Goal: Information Seeking & Learning: Learn about a topic

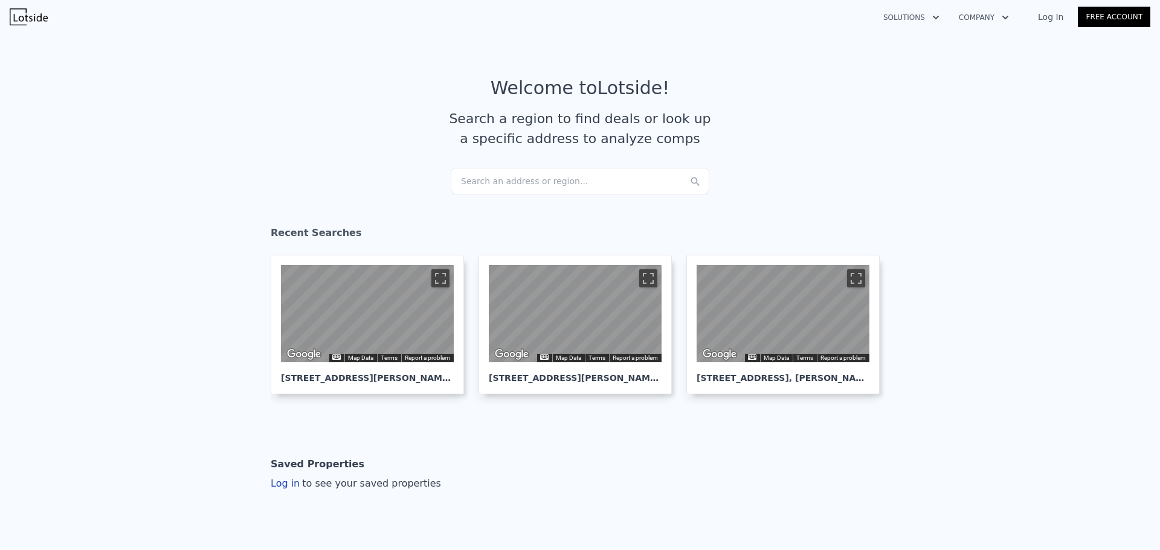
click at [485, 188] on div "Search an address or region..." at bounding box center [580, 181] width 259 height 27
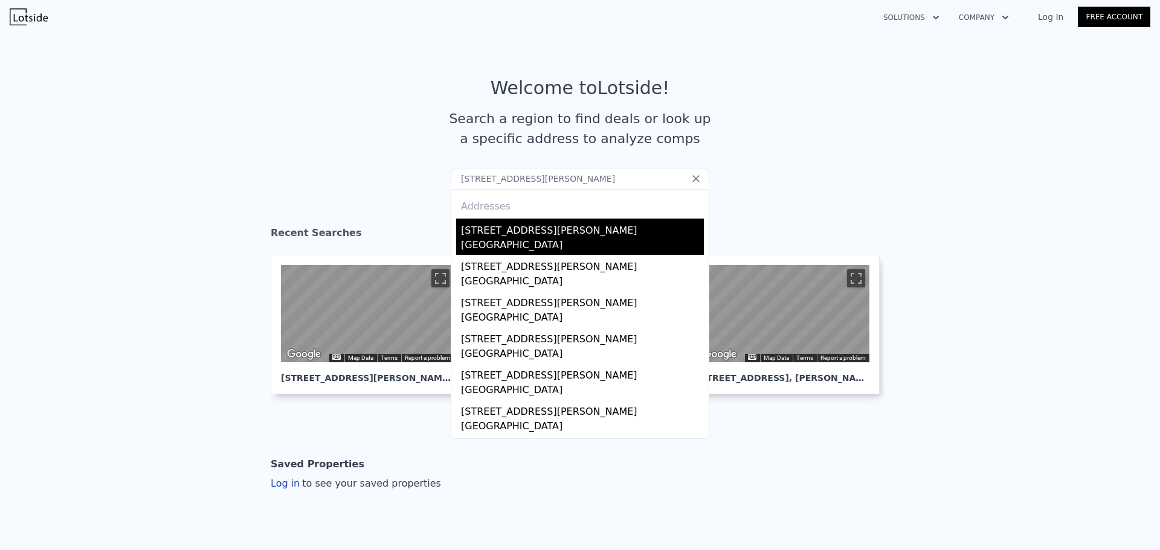
type input "[STREET_ADDRESS][PERSON_NAME]"
click at [561, 239] on div "[GEOGRAPHIC_DATA]" at bounding box center [582, 246] width 243 height 17
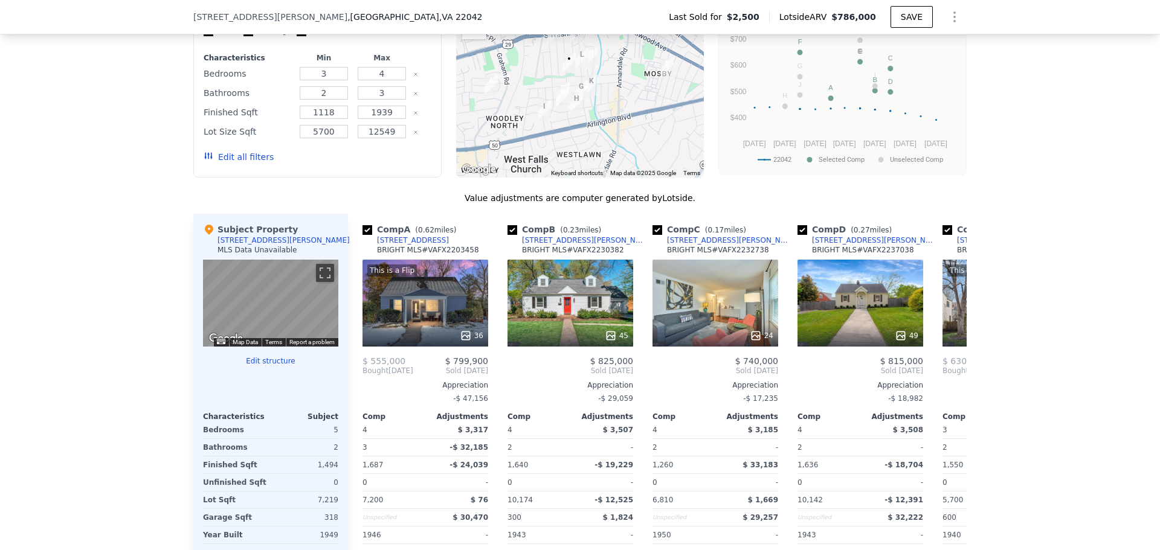
scroll to position [1148, 0]
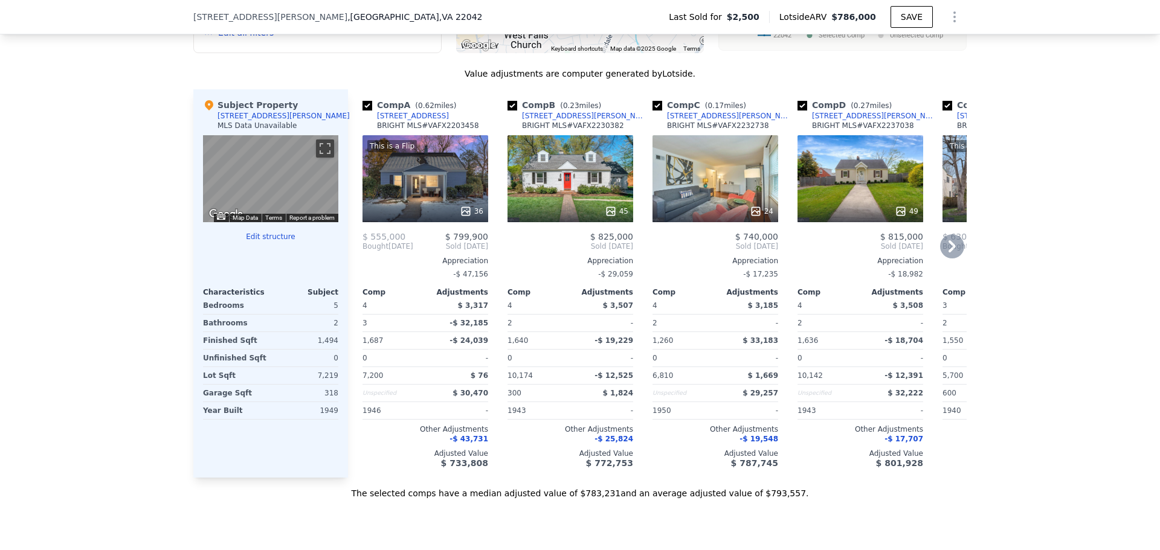
click at [430, 191] on div "This is a Flip 36" at bounding box center [426, 178] width 126 height 87
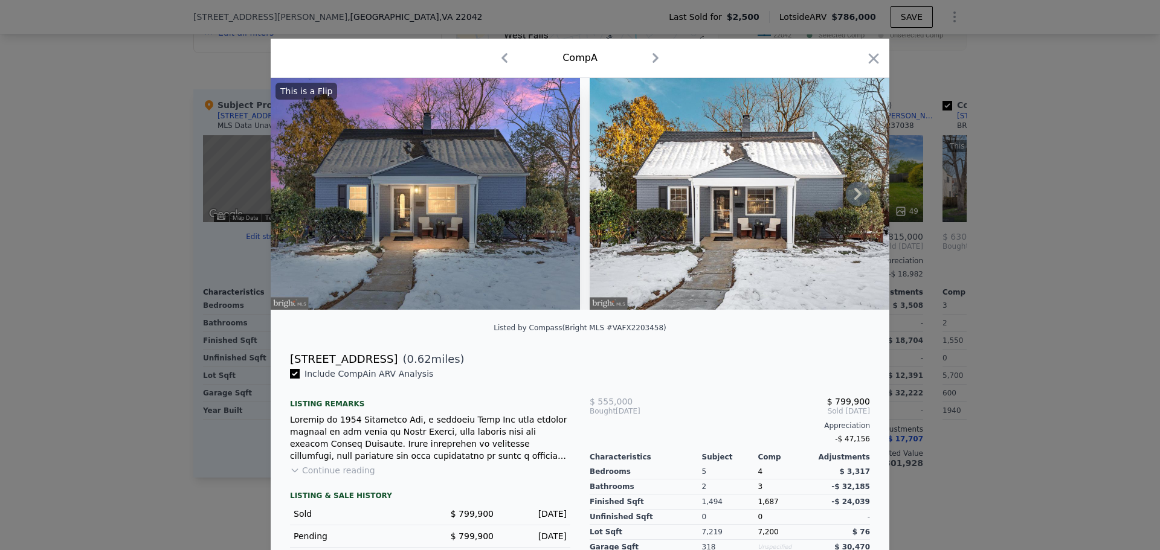
click at [863, 194] on icon at bounding box center [858, 194] width 24 height 24
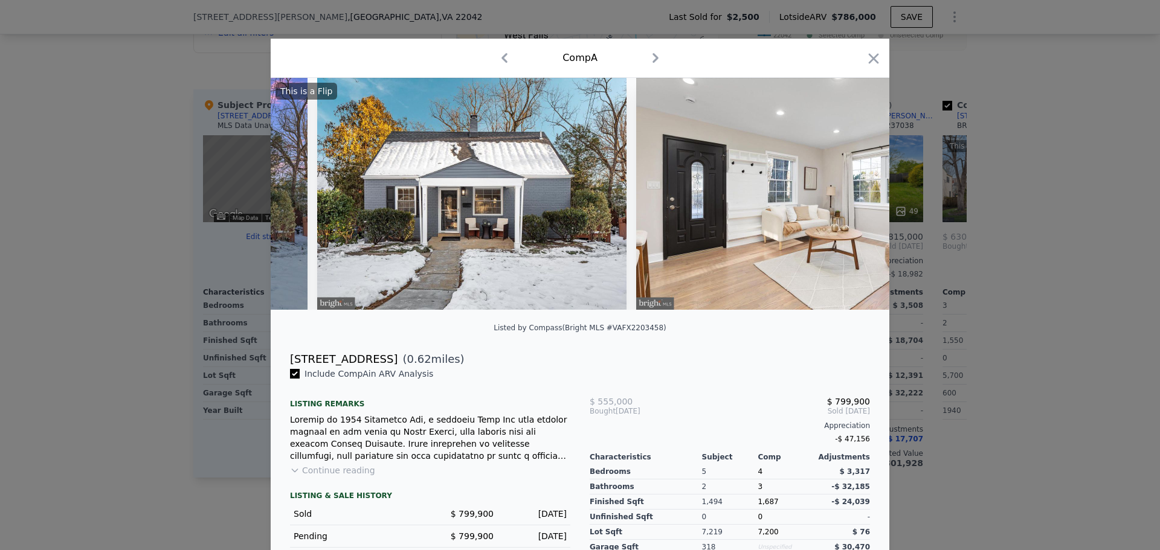
scroll to position [0, 290]
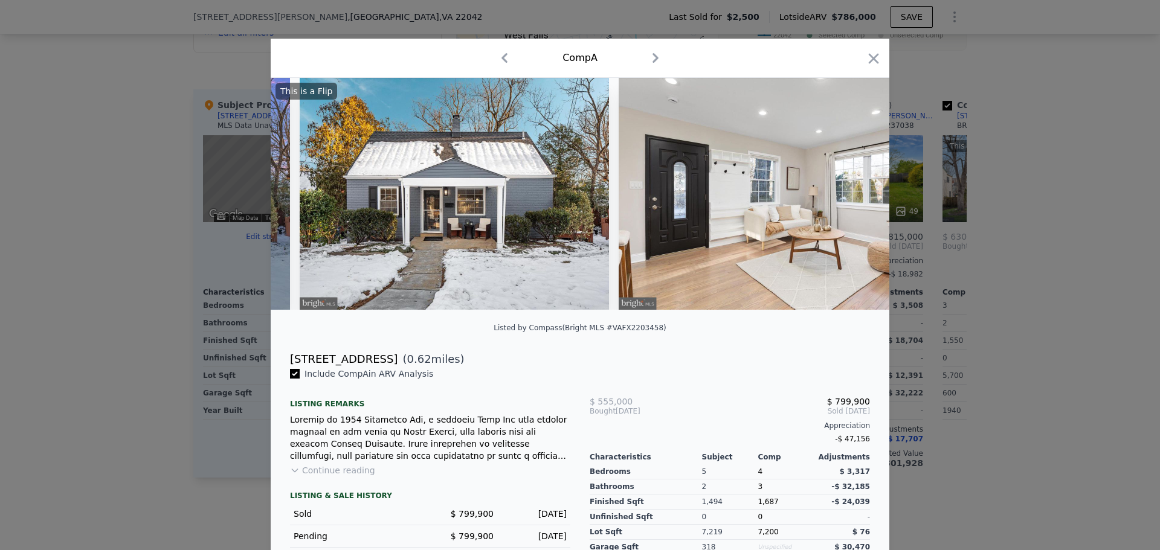
click at [858, 197] on div "This is a Flip" at bounding box center [580, 194] width 619 height 232
click at [856, 193] on icon at bounding box center [858, 194] width 24 height 24
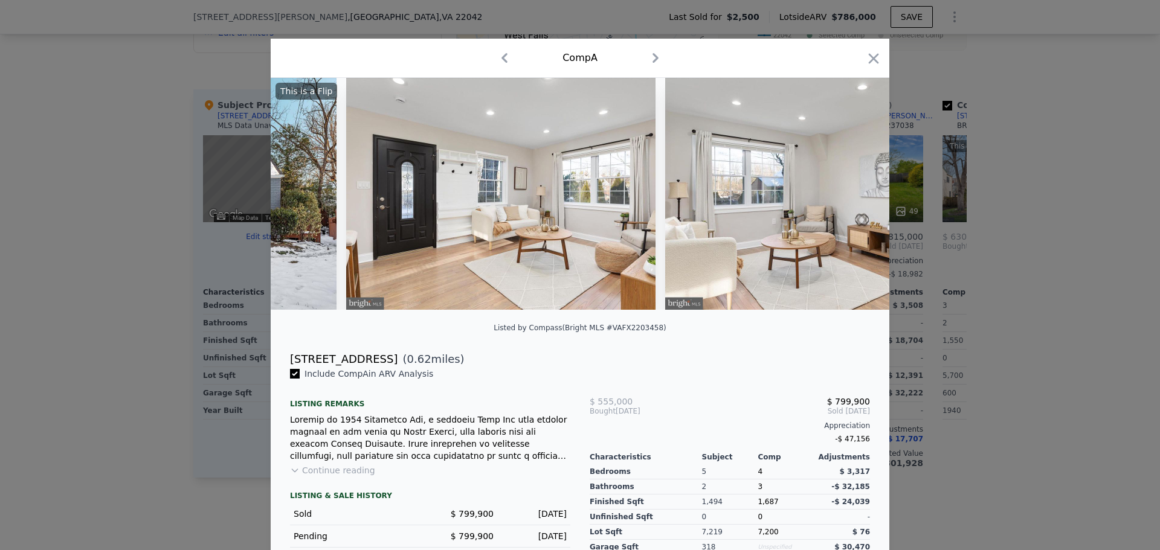
scroll to position [0, 580]
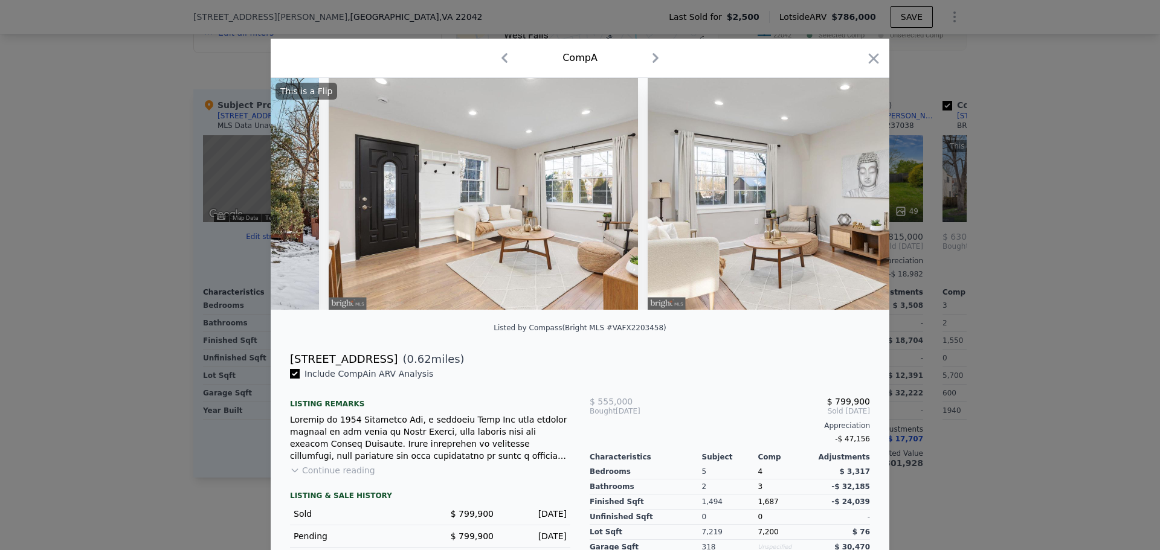
click at [855, 199] on img at bounding box center [802, 194] width 309 height 232
click at [854, 199] on icon at bounding box center [858, 194] width 24 height 24
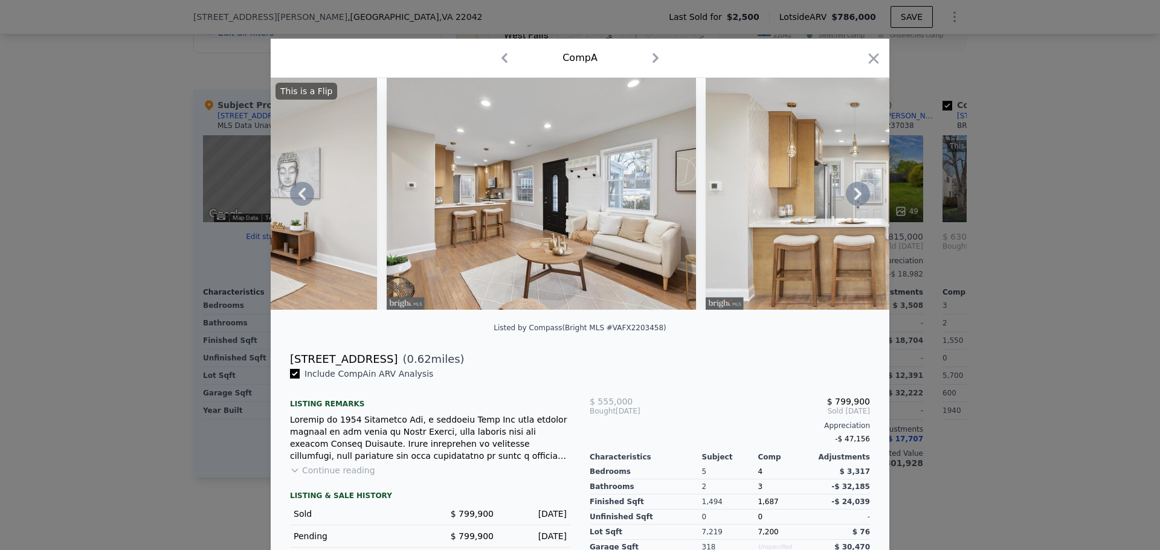
click at [851, 201] on icon at bounding box center [858, 194] width 24 height 24
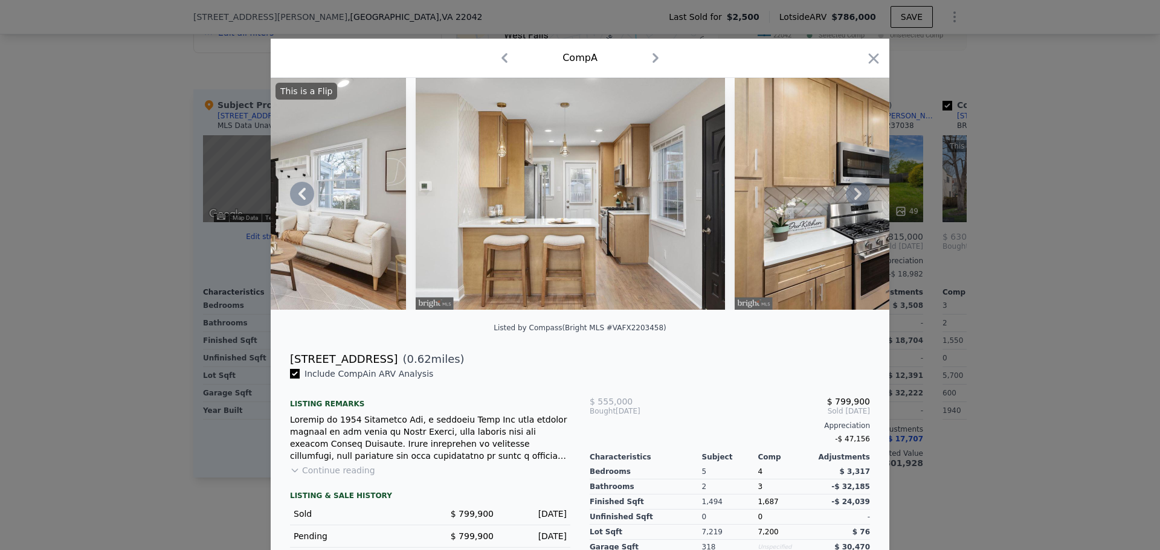
click at [851, 201] on icon at bounding box center [858, 194] width 24 height 24
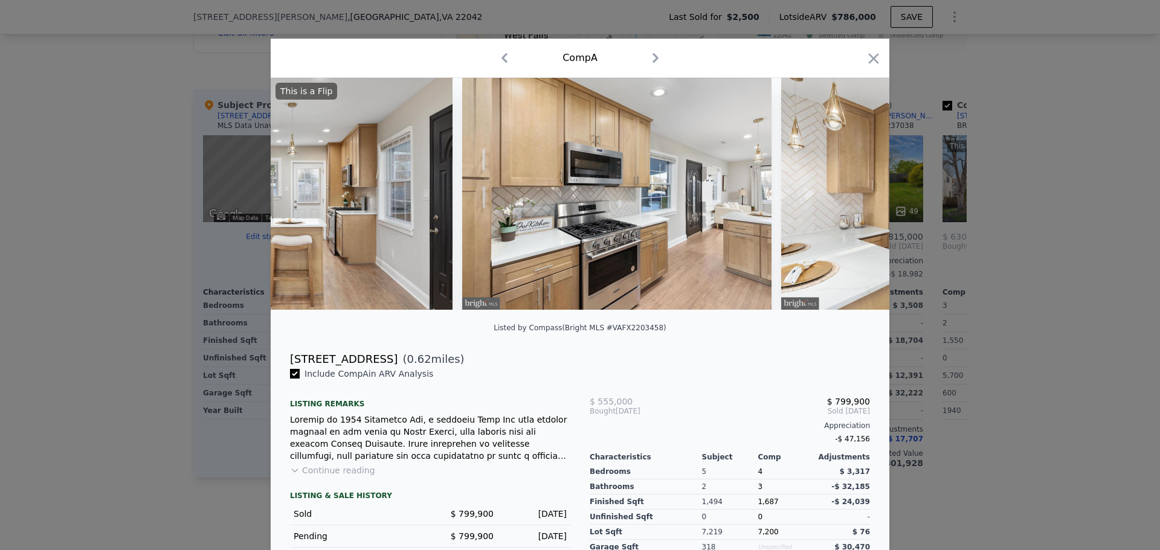
scroll to position [0, 1740]
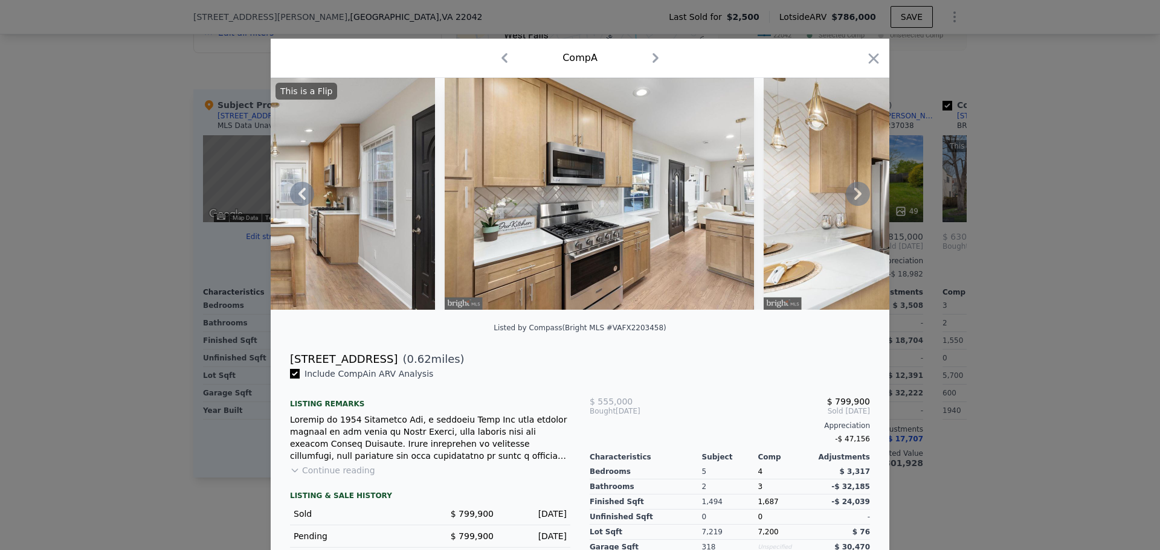
click at [851, 201] on icon at bounding box center [858, 194] width 24 height 24
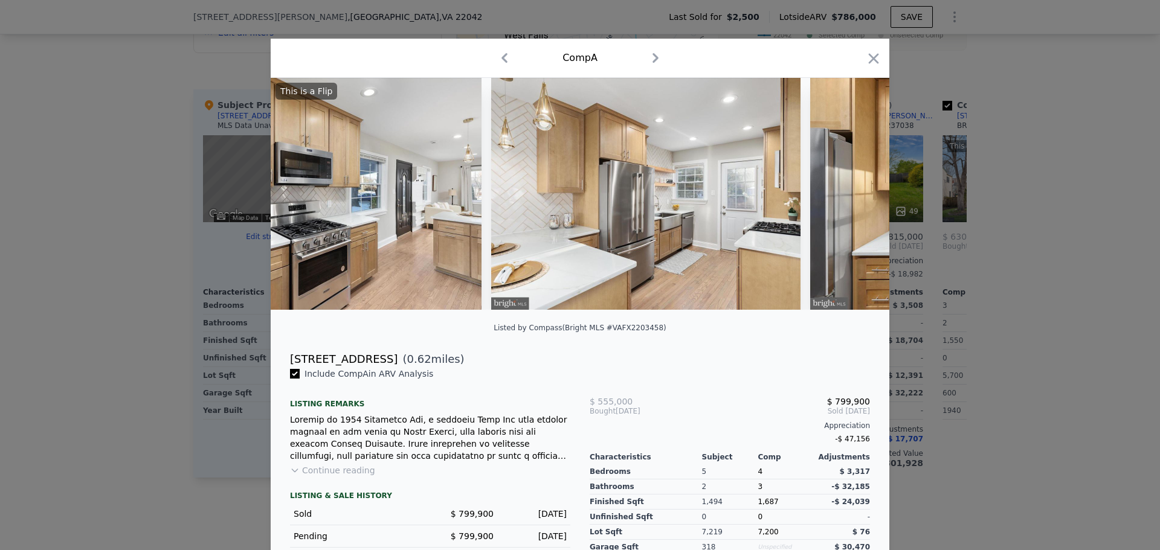
scroll to position [0, 2030]
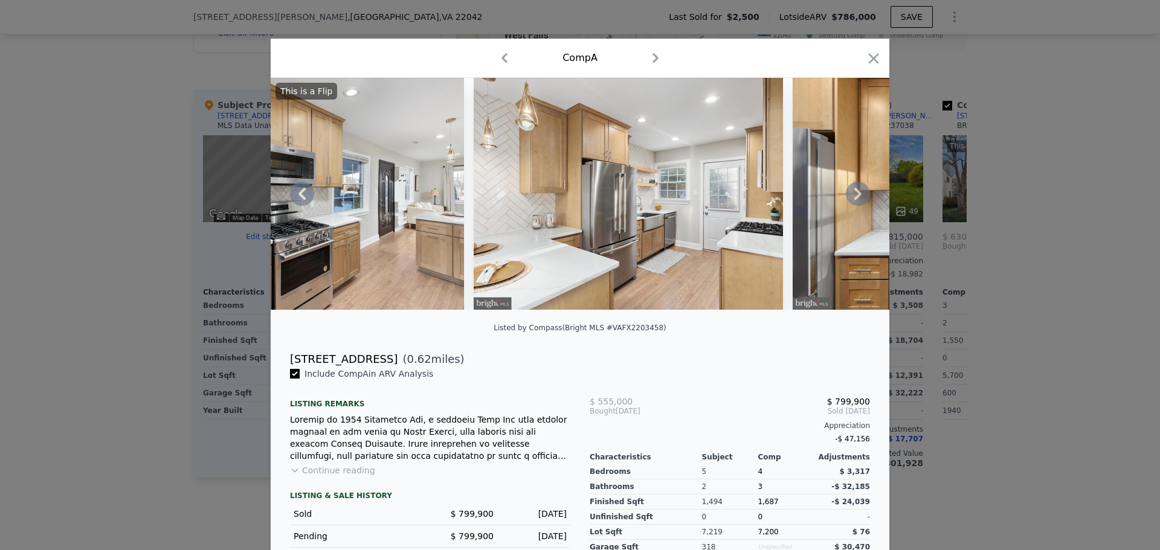
click at [854, 200] on icon at bounding box center [857, 194] width 7 height 12
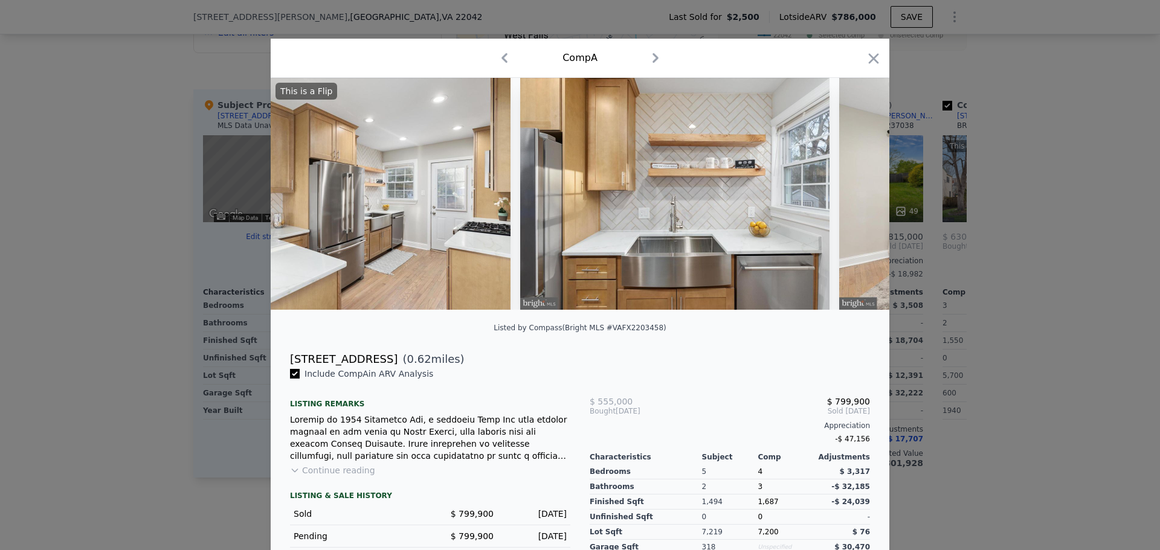
scroll to position [0, 2320]
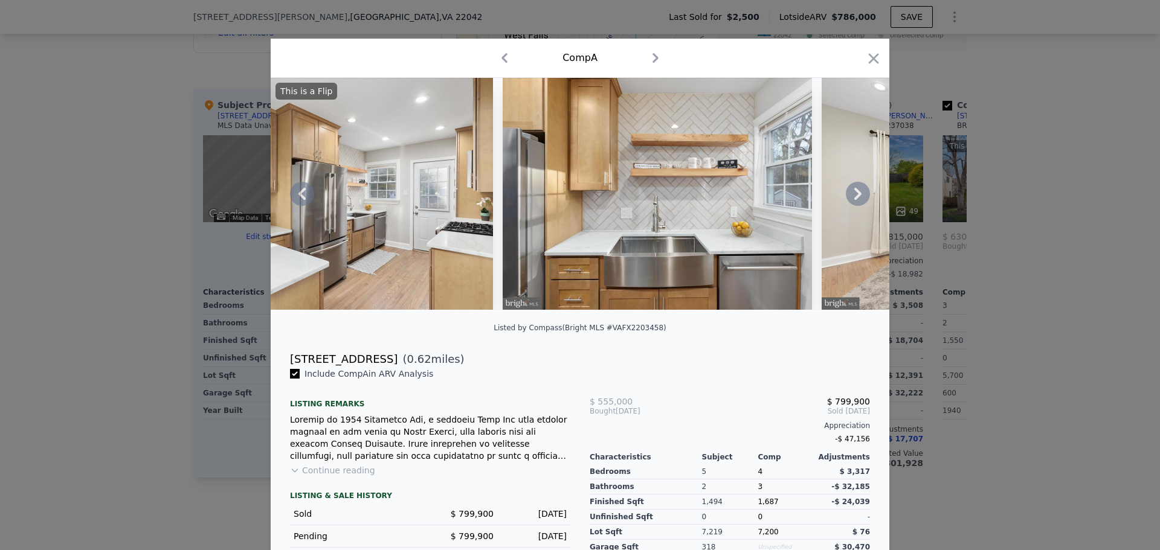
click at [854, 200] on icon at bounding box center [857, 194] width 7 height 12
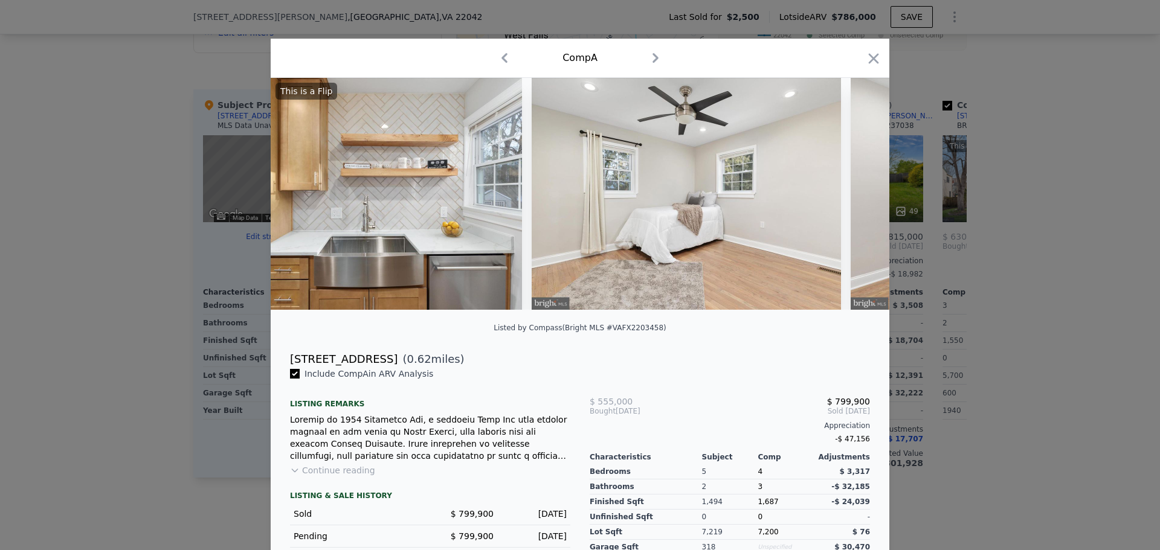
click at [854, 200] on div "This is a Flip" at bounding box center [580, 194] width 619 height 232
click at [854, 200] on icon at bounding box center [857, 194] width 7 height 12
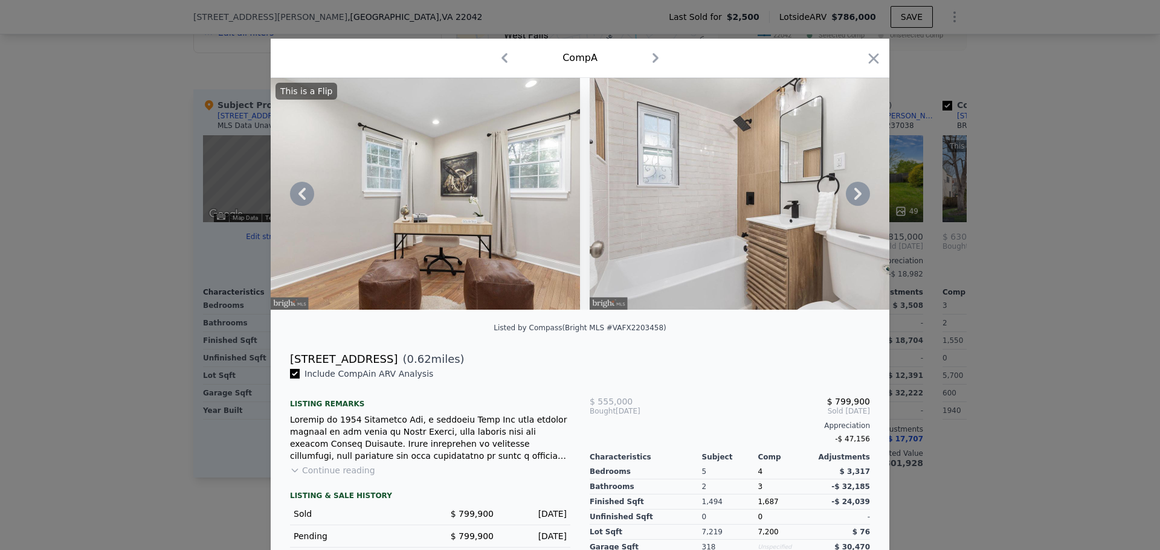
click at [856, 198] on icon at bounding box center [857, 194] width 7 height 12
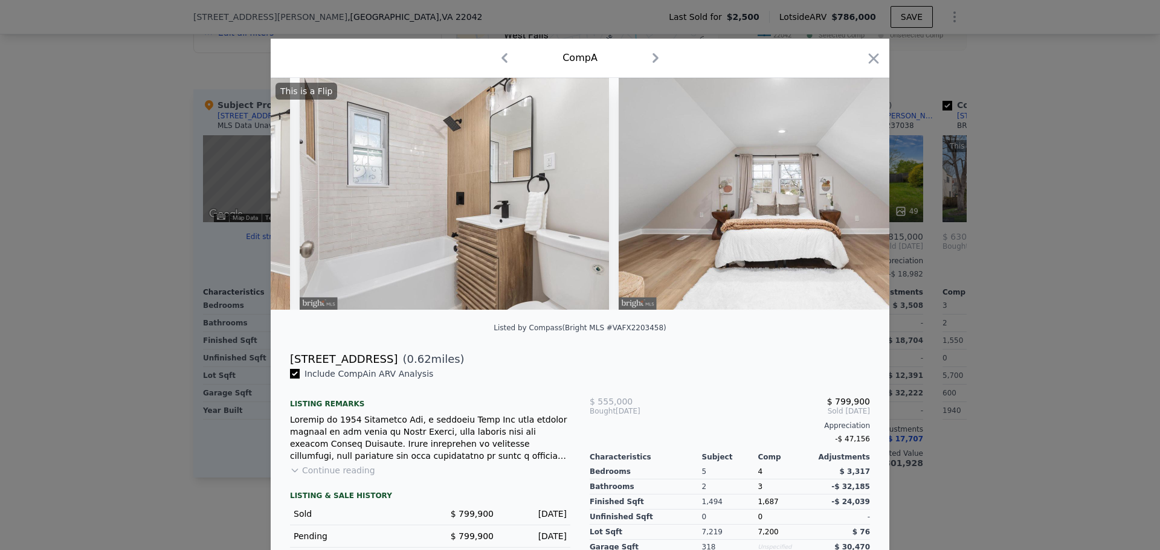
click at [856, 198] on div "This is a Flip" at bounding box center [580, 194] width 619 height 232
click at [856, 198] on icon at bounding box center [857, 194] width 7 height 12
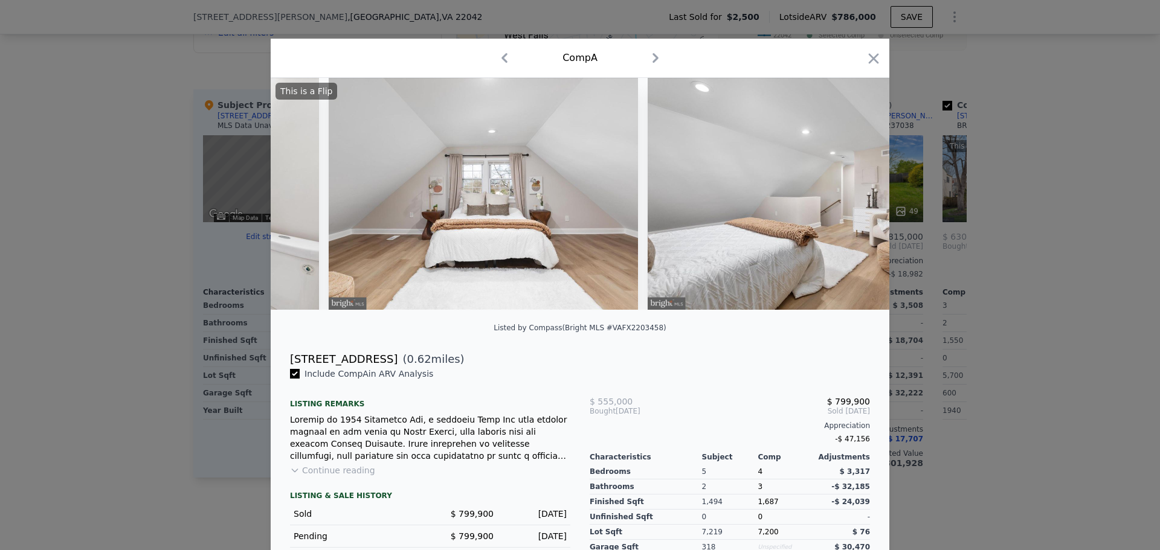
click at [856, 198] on img at bounding box center [802, 194] width 309 height 232
click at [856, 198] on icon at bounding box center [857, 194] width 7 height 12
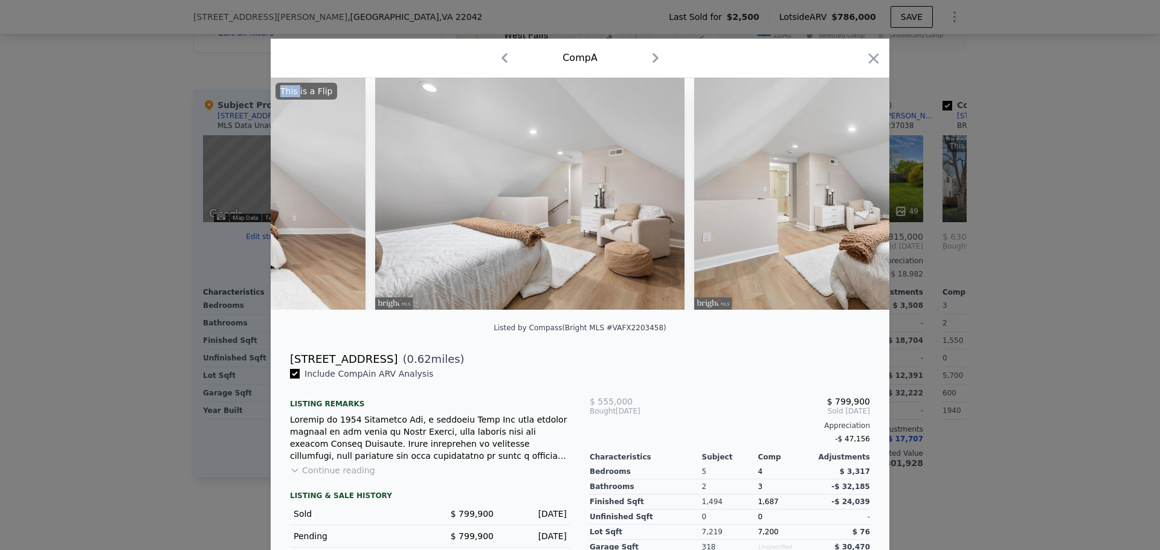
scroll to position [0, 4060]
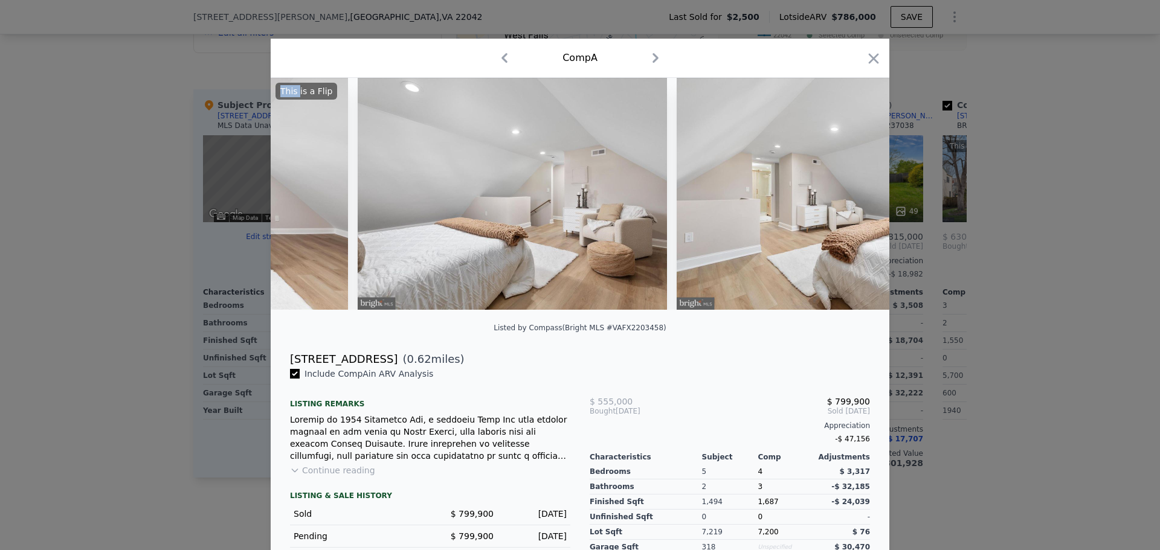
click at [854, 199] on div "This is a Flip" at bounding box center [580, 194] width 619 height 232
click at [850, 196] on icon at bounding box center [858, 194] width 24 height 24
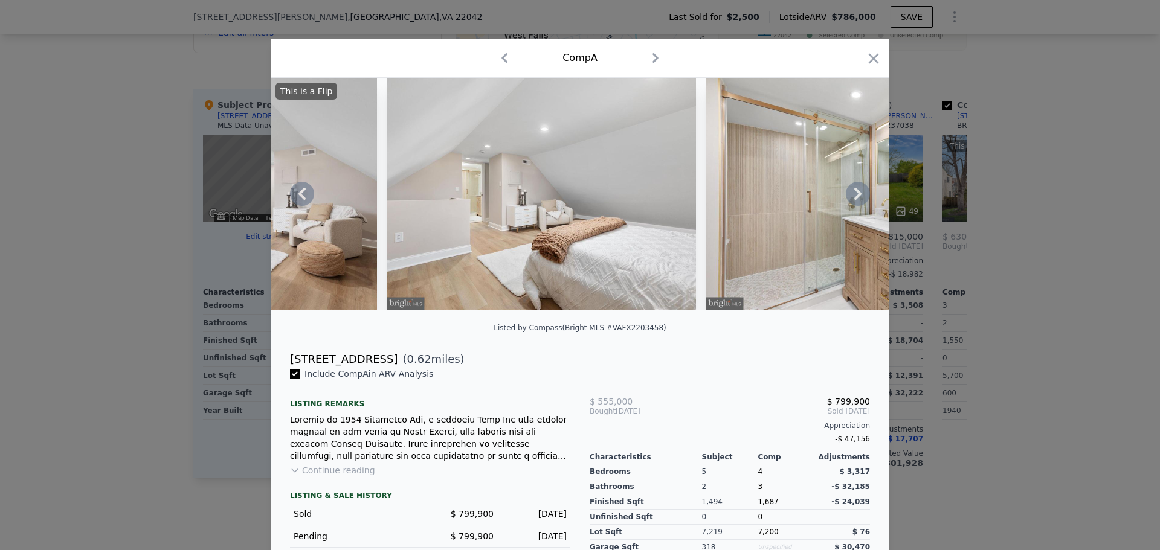
click at [851, 200] on icon at bounding box center [858, 194] width 24 height 24
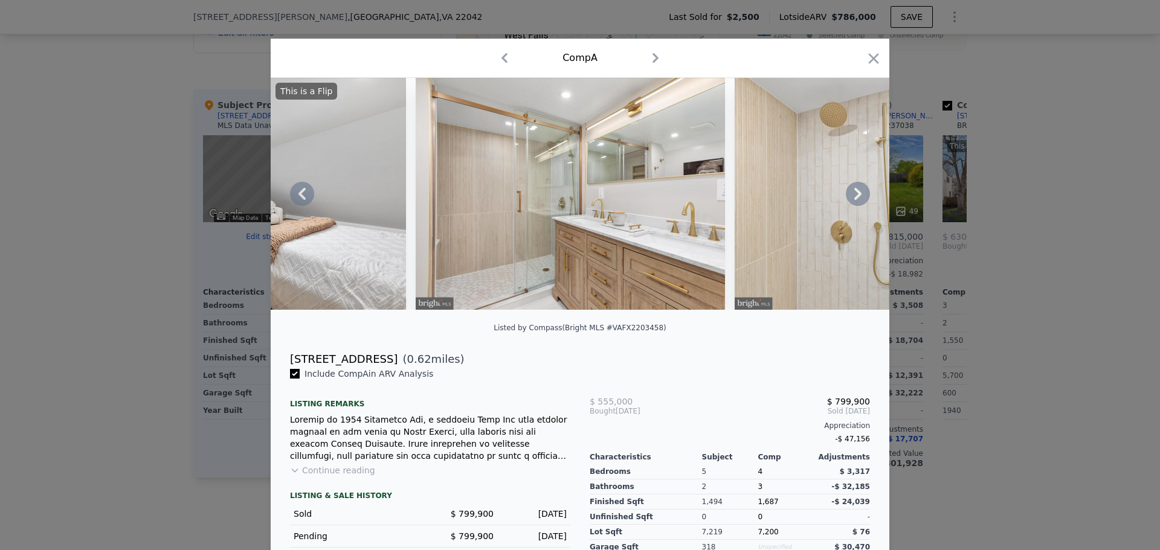
click at [849, 198] on icon at bounding box center [858, 194] width 24 height 24
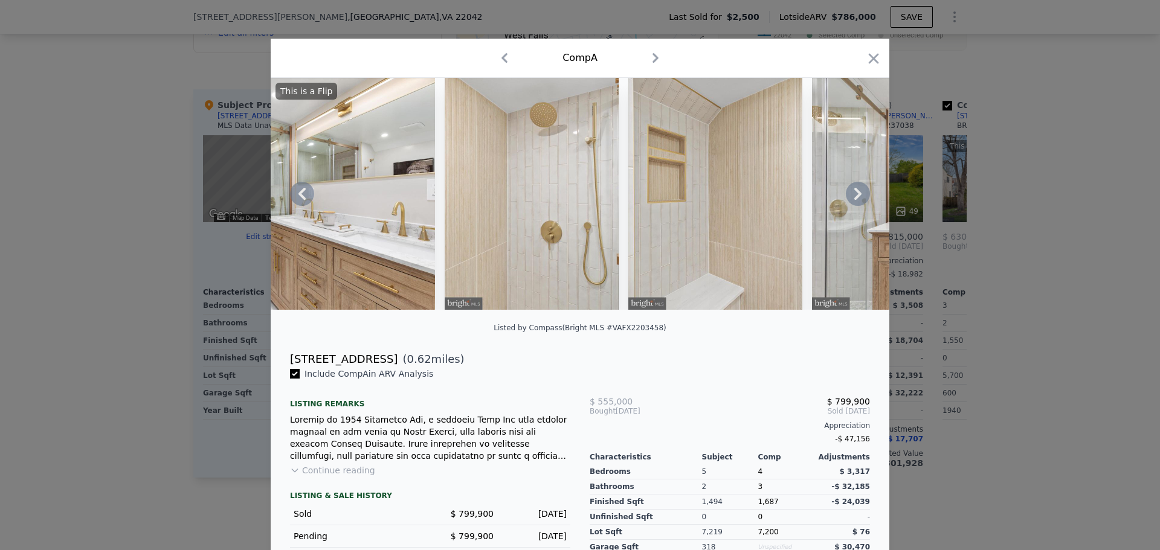
click at [859, 204] on icon at bounding box center [858, 194] width 24 height 24
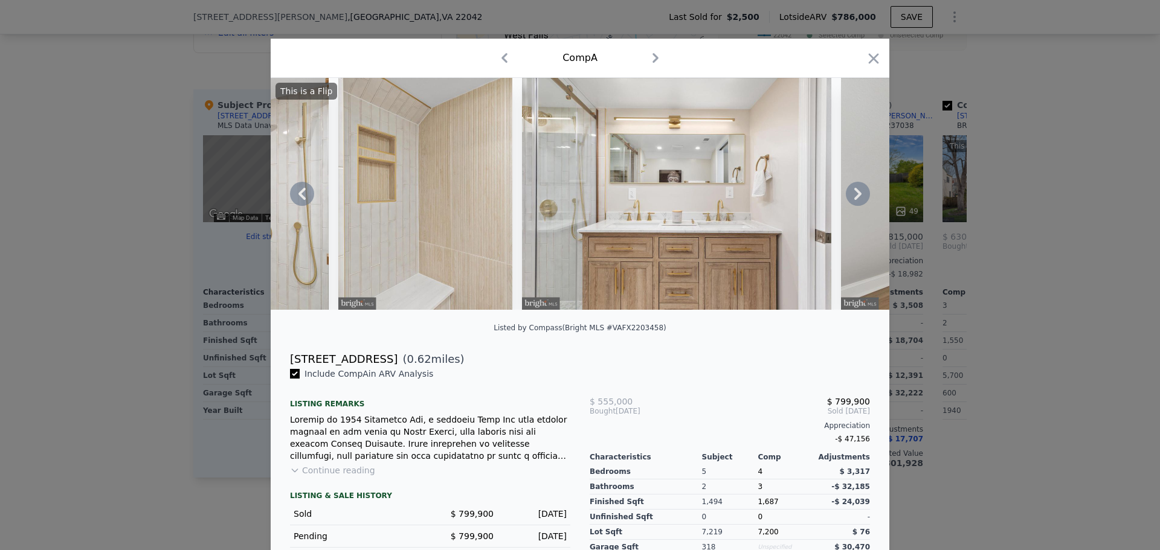
click at [851, 198] on icon at bounding box center [858, 194] width 24 height 24
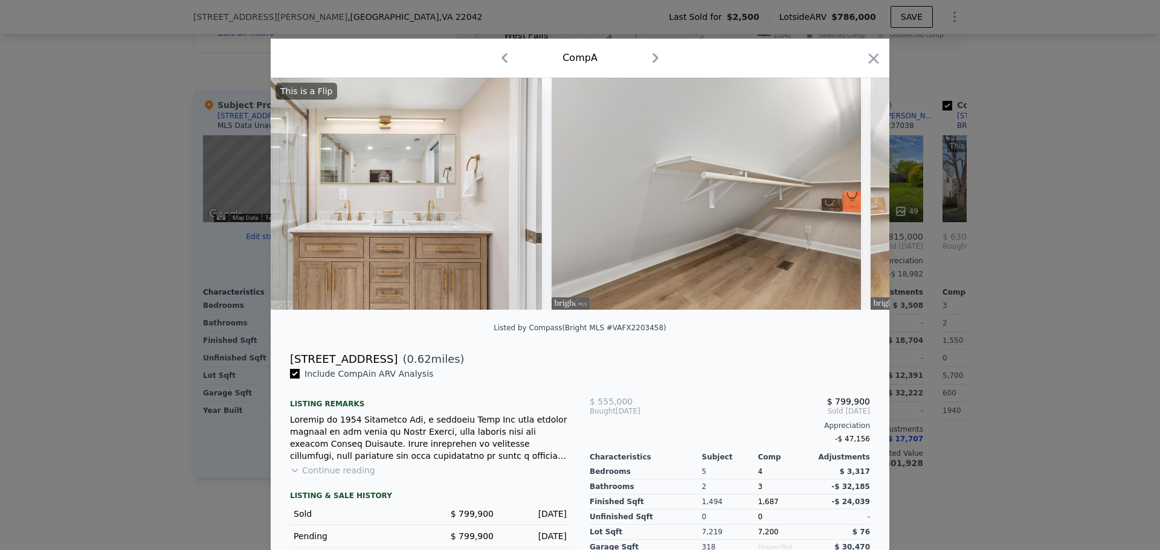
scroll to position [0, 5510]
click at [851, 199] on icon at bounding box center [858, 194] width 24 height 24
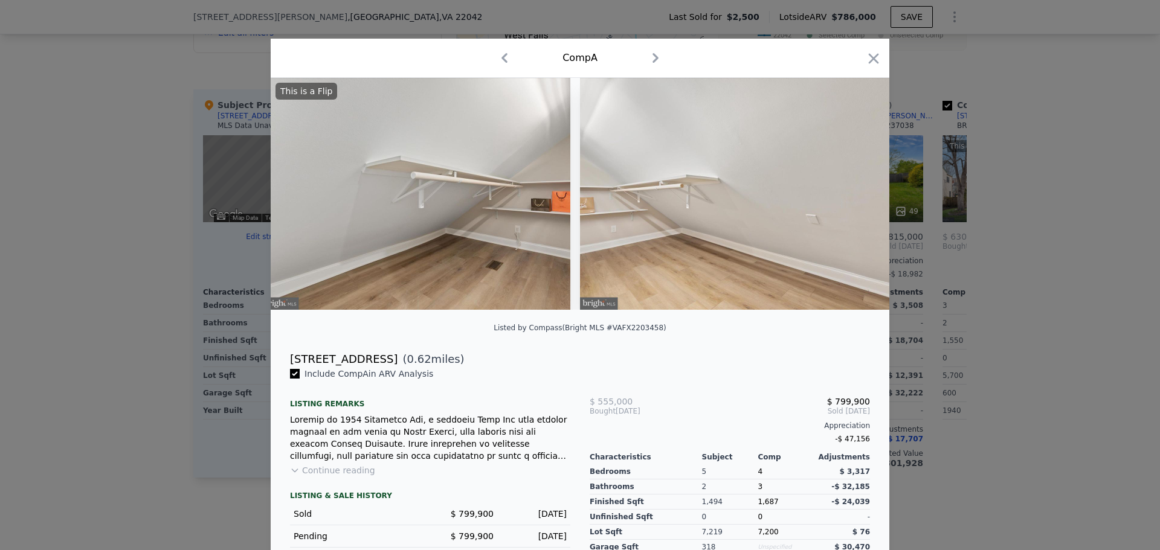
click at [851, 195] on div "This is a Flip" at bounding box center [580, 194] width 619 height 232
click at [854, 197] on icon at bounding box center [857, 194] width 7 height 12
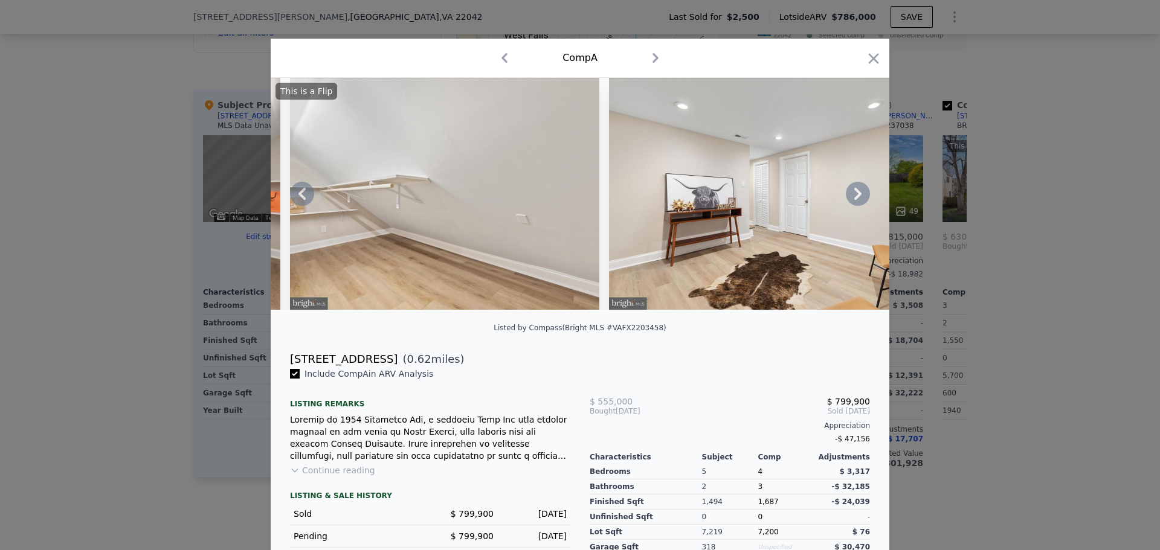
click at [850, 200] on icon at bounding box center [858, 194] width 24 height 24
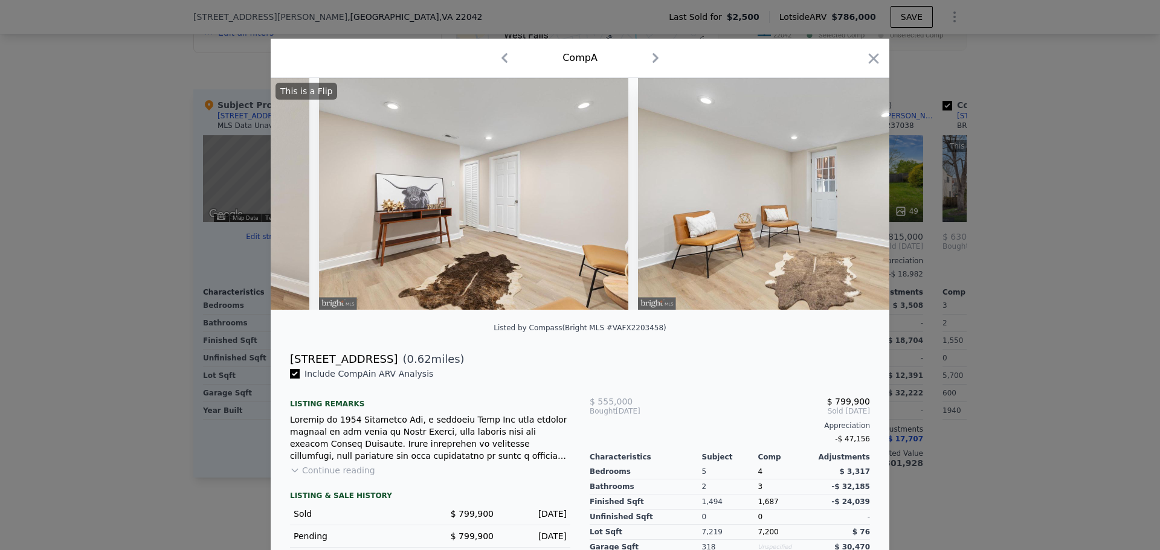
click at [852, 198] on div "This is a Flip" at bounding box center [580, 194] width 619 height 232
click at [855, 198] on icon at bounding box center [858, 194] width 24 height 24
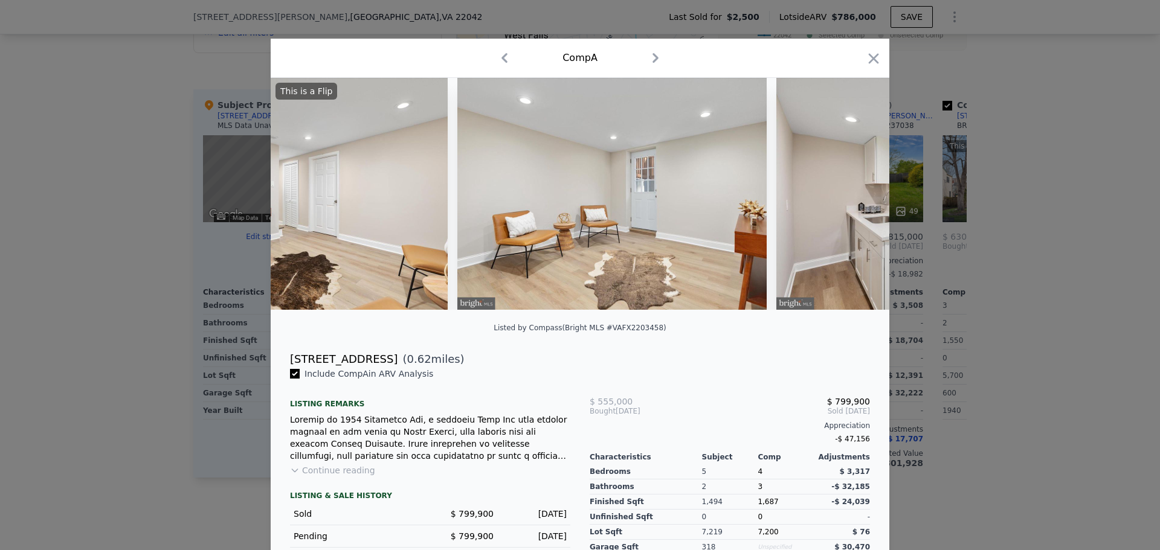
scroll to position [0, 6670]
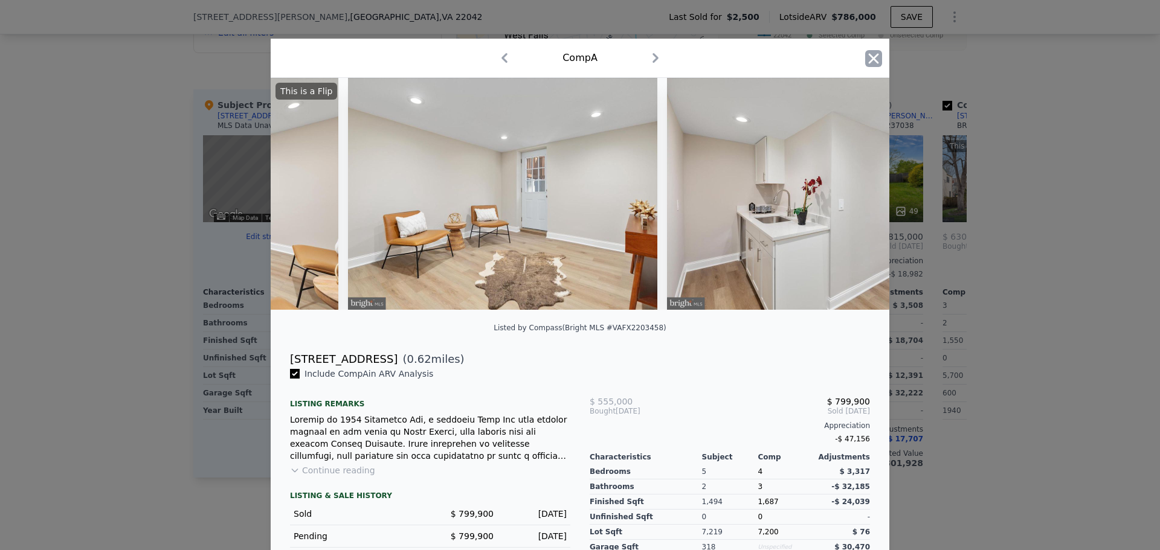
click at [869, 58] on icon "button" at bounding box center [874, 58] width 10 height 10
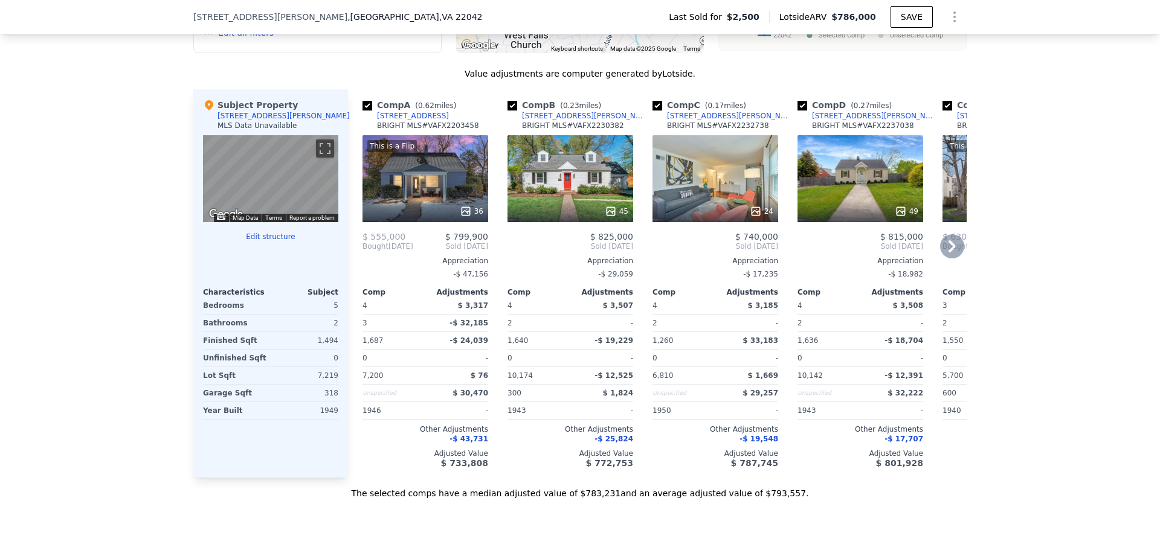
click at [945, 254] on icon at bounding box center [952, 246] width 24 height 24
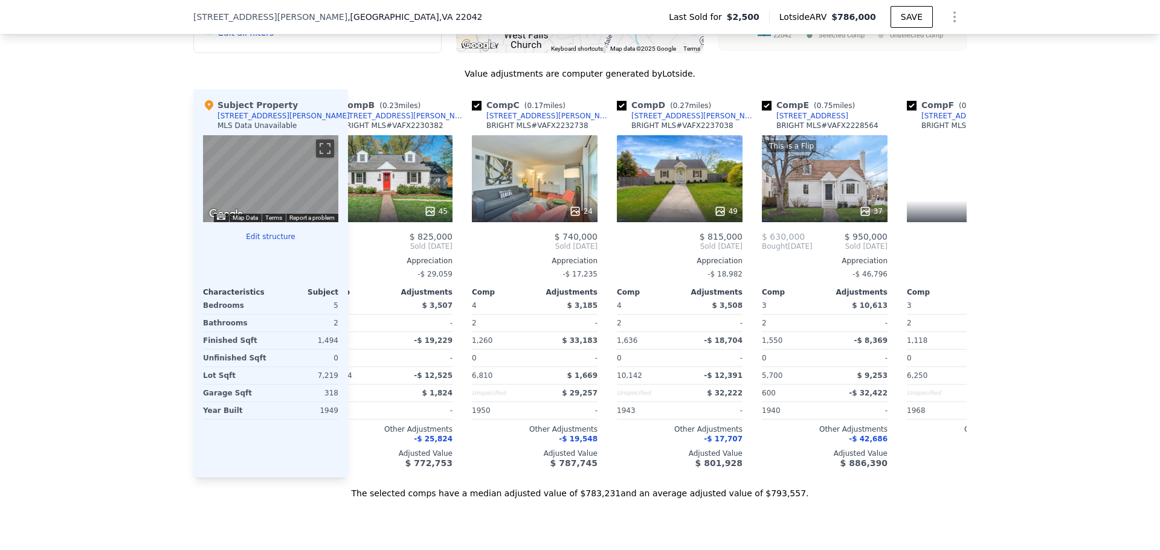
scroll to position [0, 290]
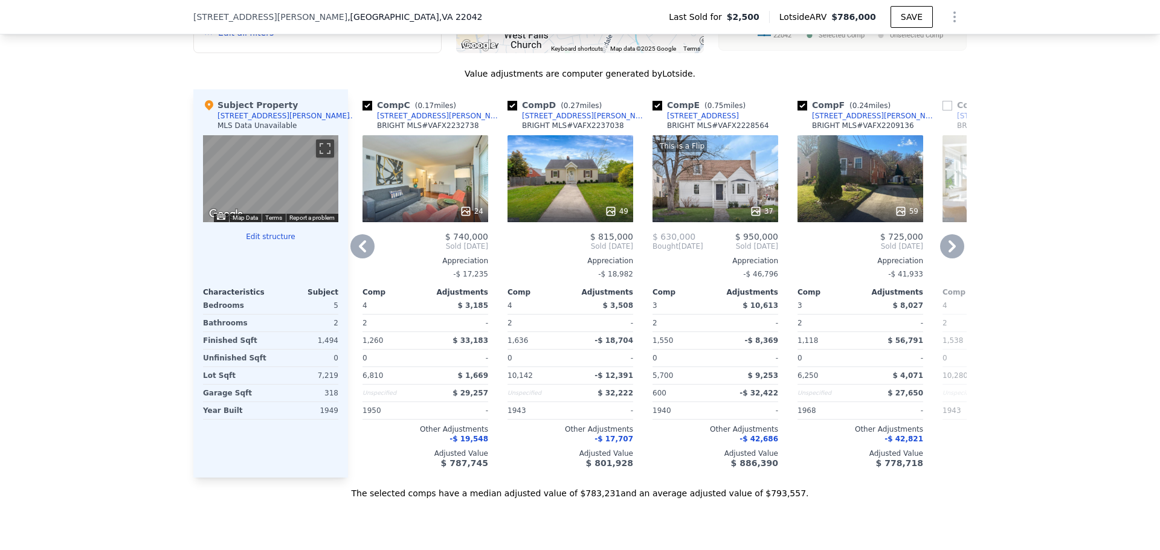
click at [686, 184] on div "This is a Flip 37" at bounding box center [716, 178] width 126 height 87
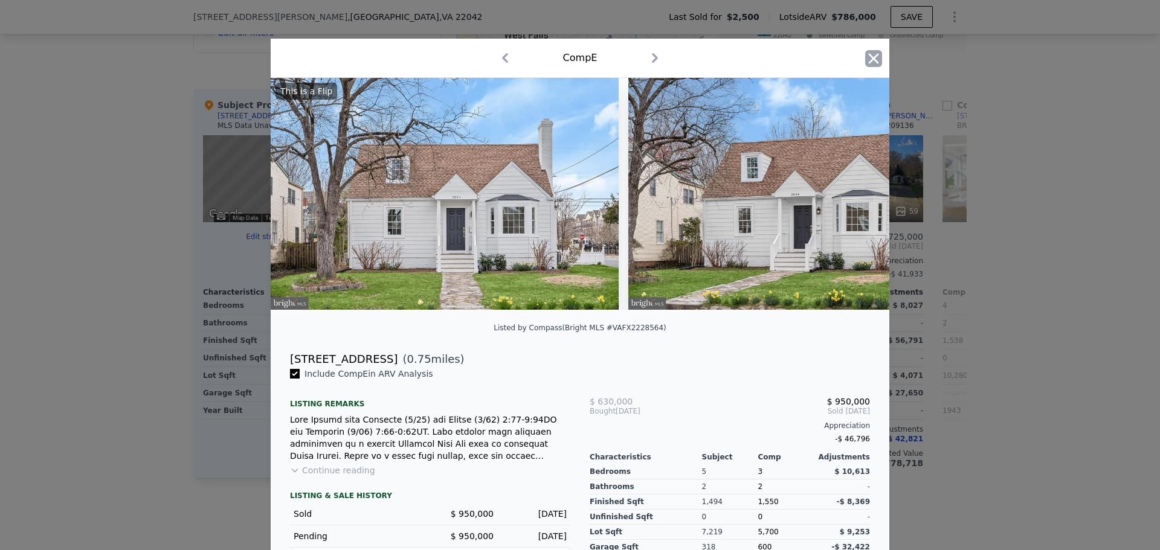
click at [865, 59] on icon "button" at bounding box center [873, 58] width 17 height 17
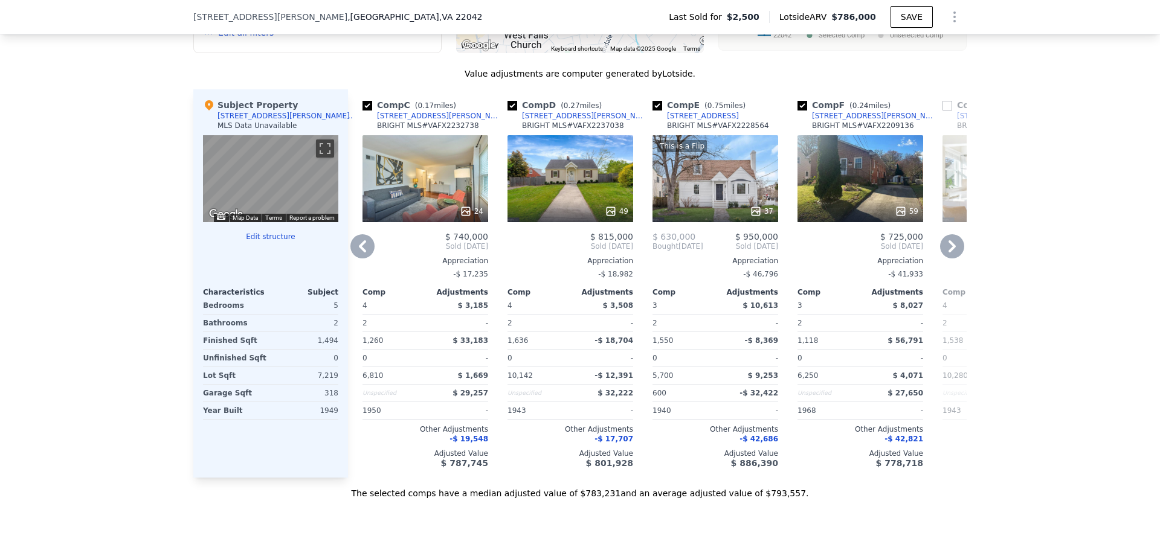
click at [693, 175] on div "This is a Flip 37" at bounding box center [716, 178] width 126 height 87
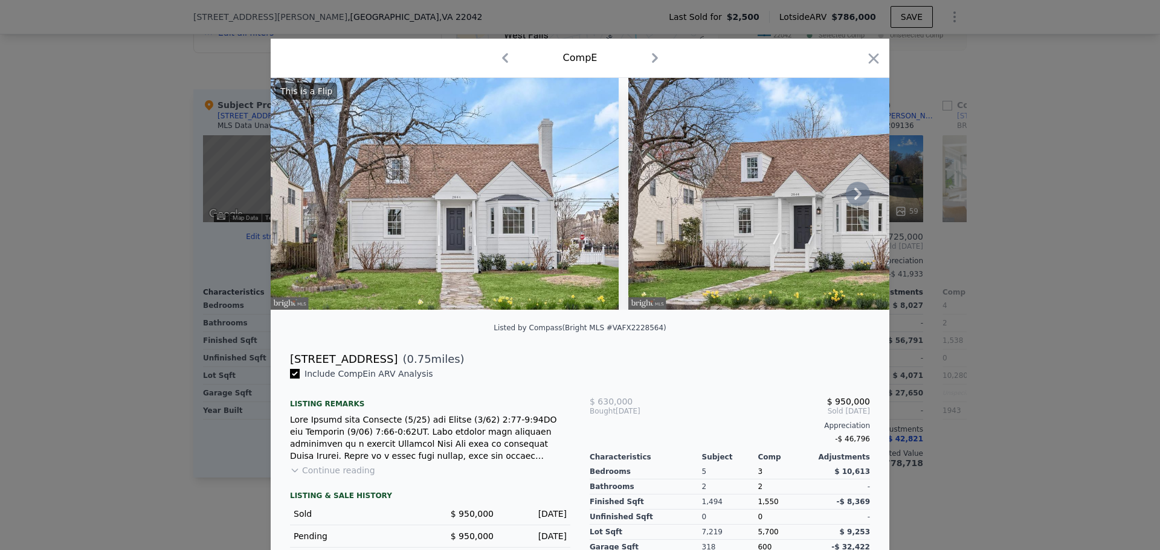
click at [850, 198] on icon at bounding box center [858, 194] width 24 height 24
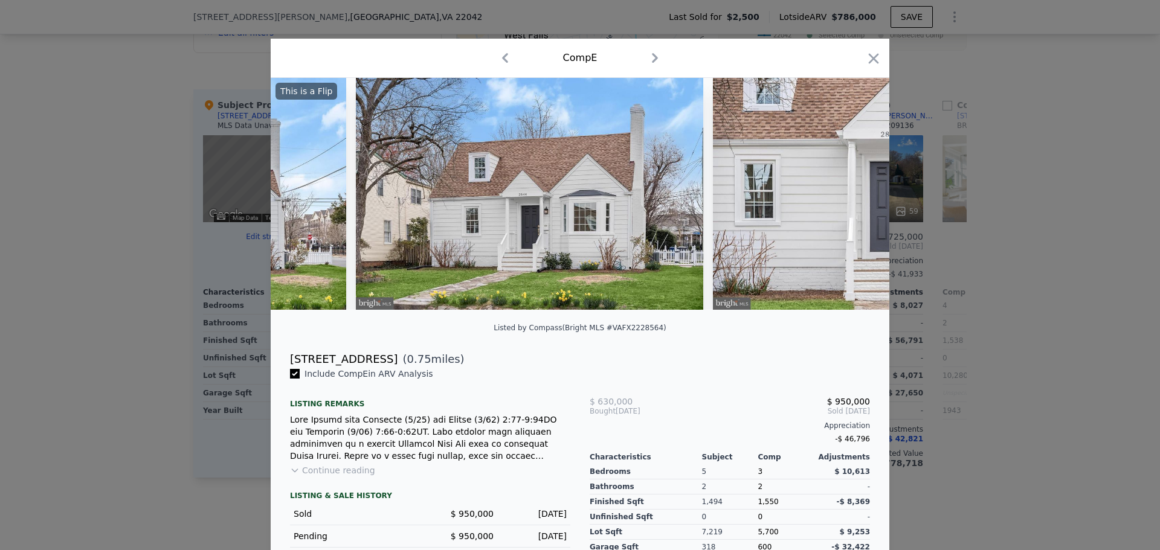
scroll to position [0, 290]
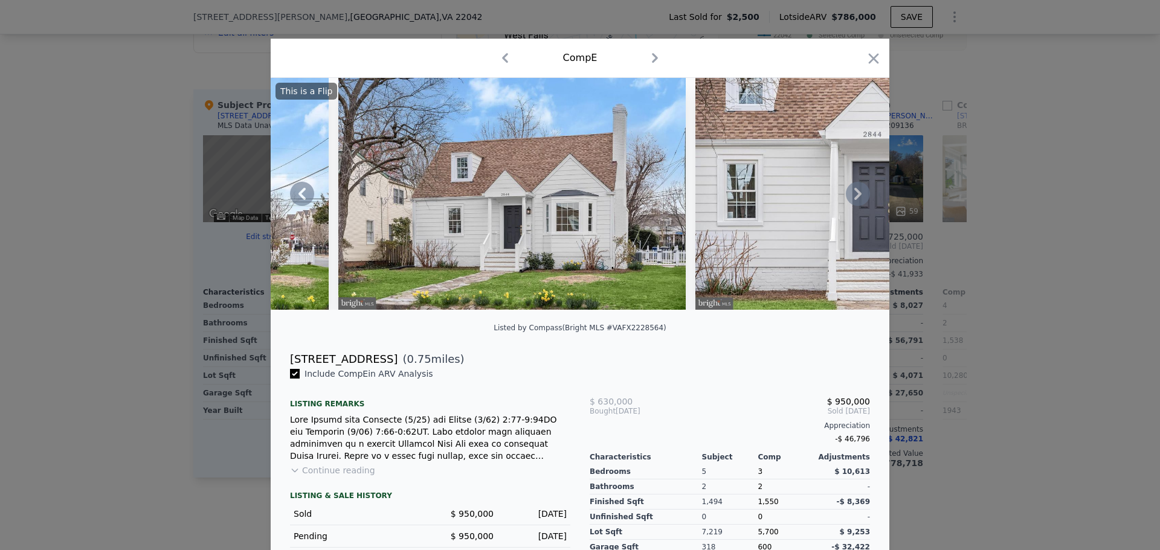
click at [856, 196] on div "This is a Flip" at bounding box center [580, 194] width 619 height 232
click at [854, 196] on icon at bounding box center [857, 194] width 7 height 12
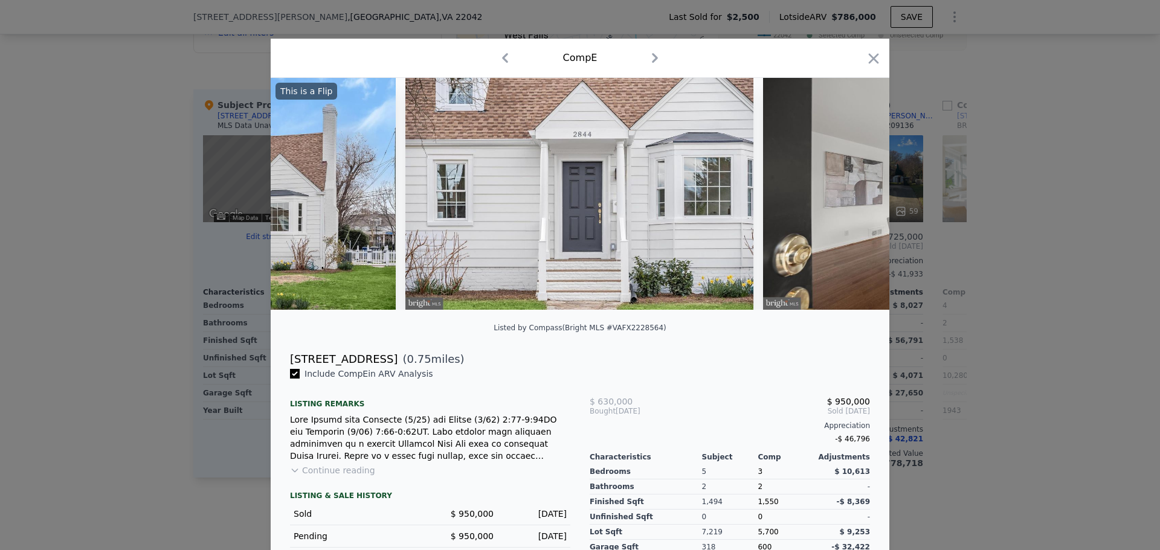
click at [855, 203] on img at bounding box center [937, 194] width 348 height 232
click at [854, 198] on icon at bounding box center [857, 194] width 7 height 12
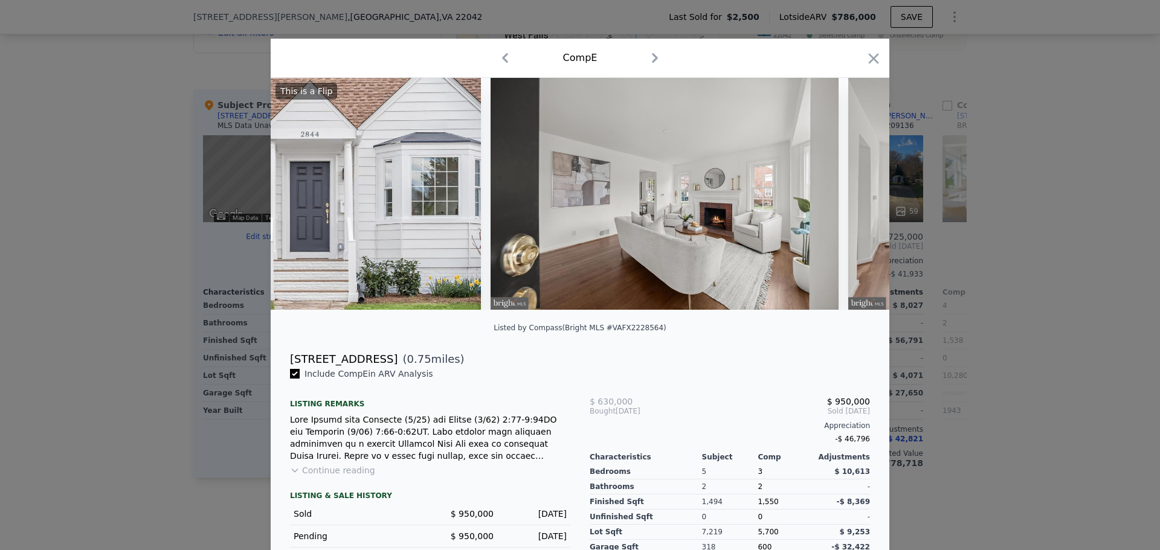
scroll to position [0, 870]
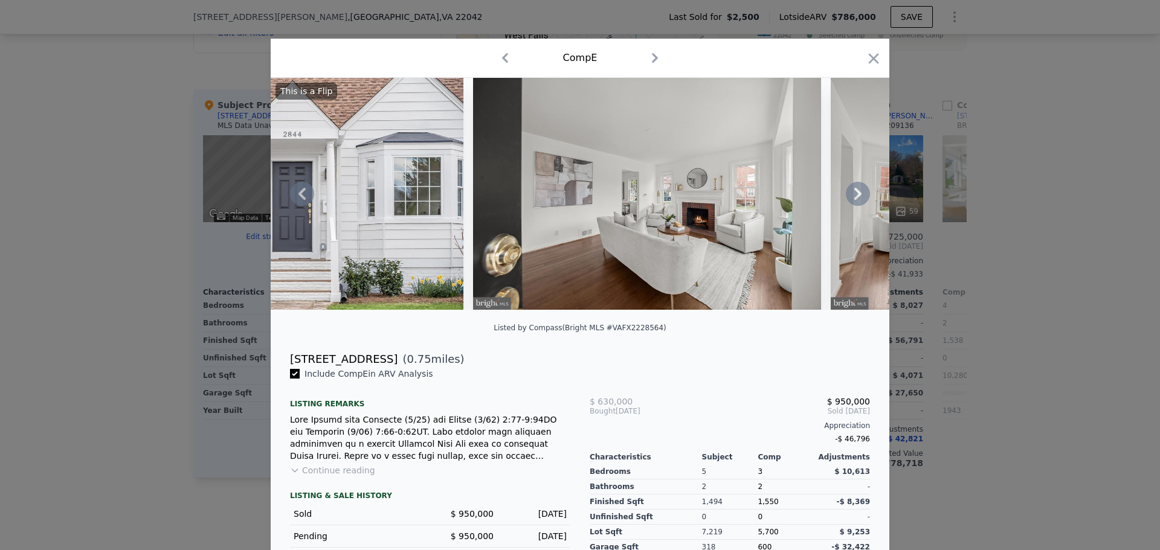
click at [854, 200] on icon at bounding box center [857, 194] width 7 height 12
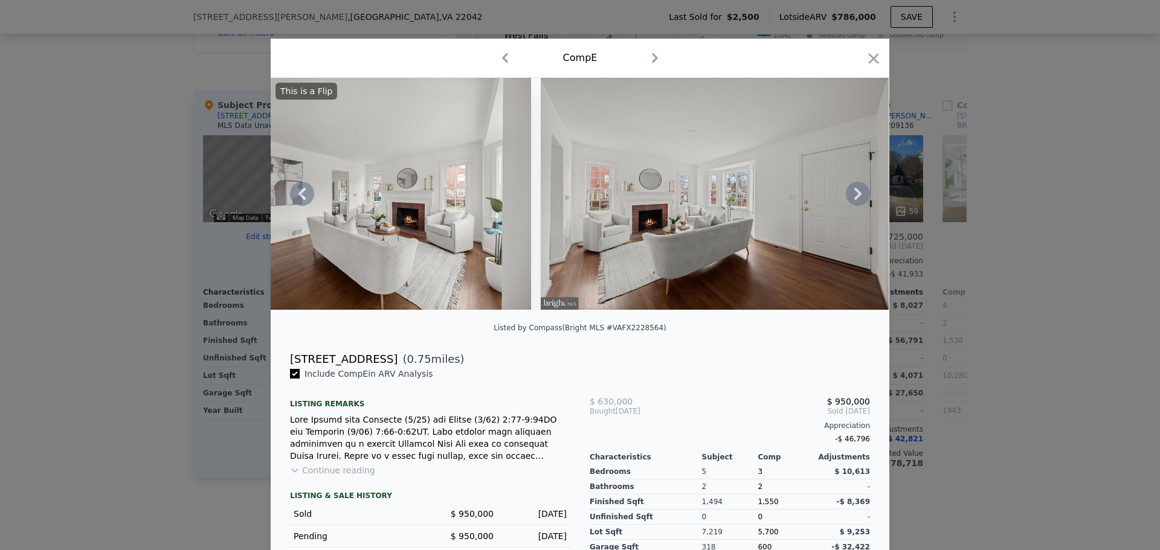
click at [846, 200] on icon at bounding box center [858, 194] width 24 height 24
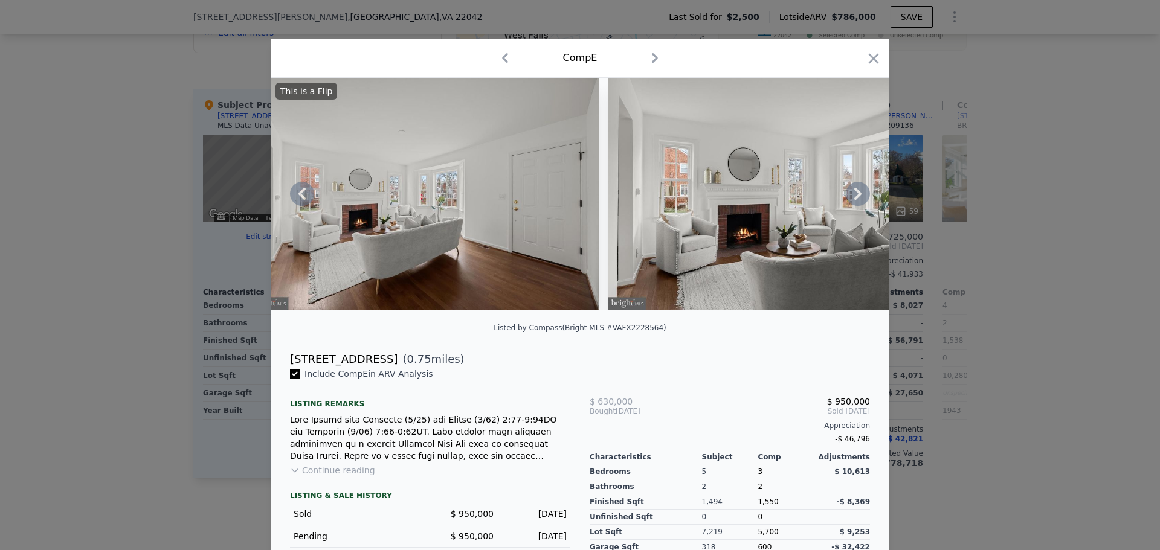
click at [854, 198] on icon at bounding box center [857, 194] width 7 height 12
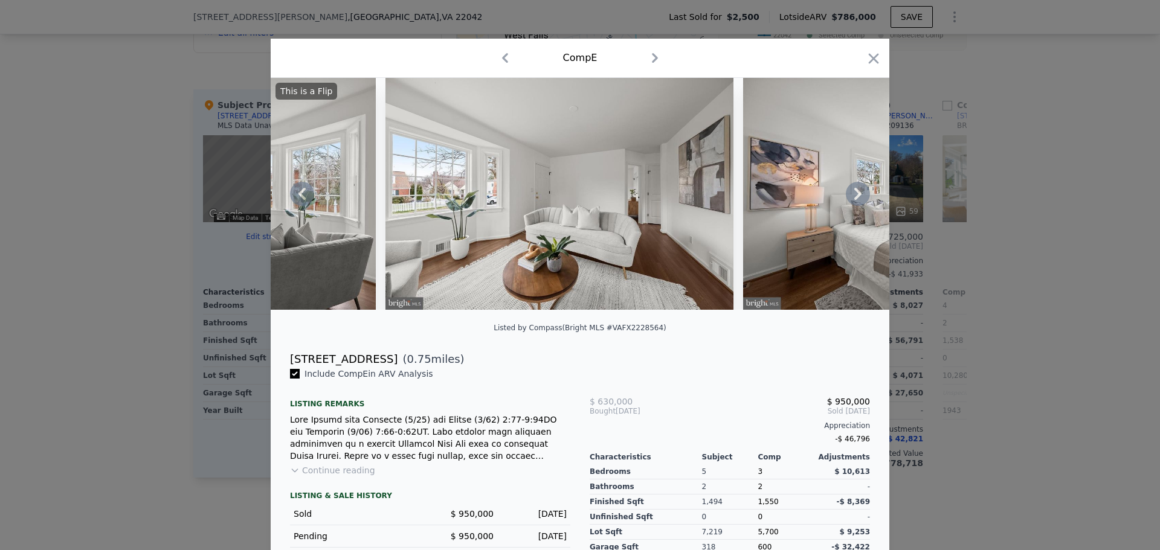
click at [859, 200] on icon at bounding box center [858, 194] width 24 height 24
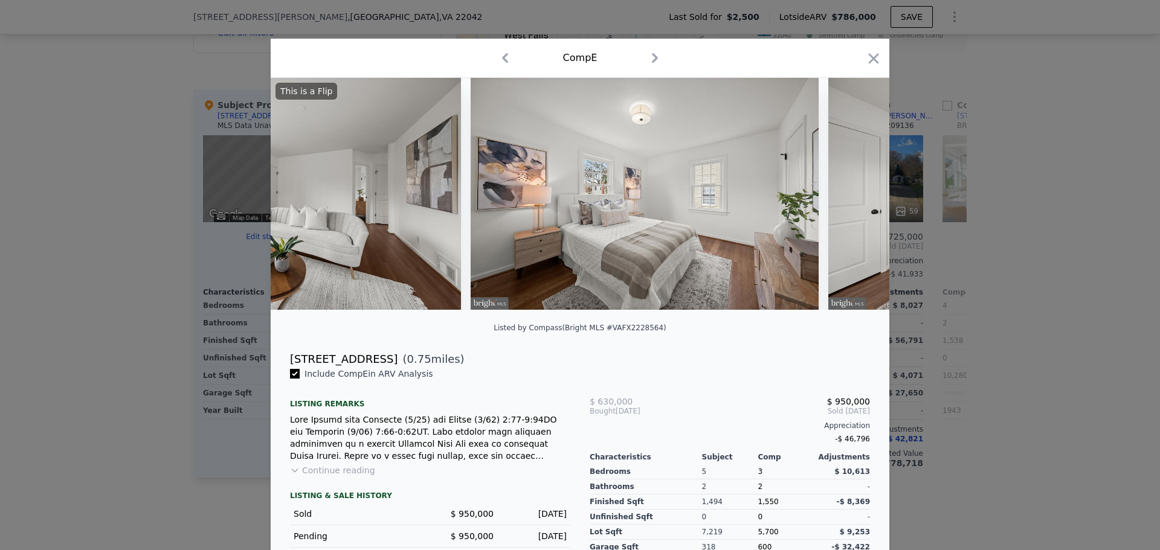
scroll to position [0, 2320]
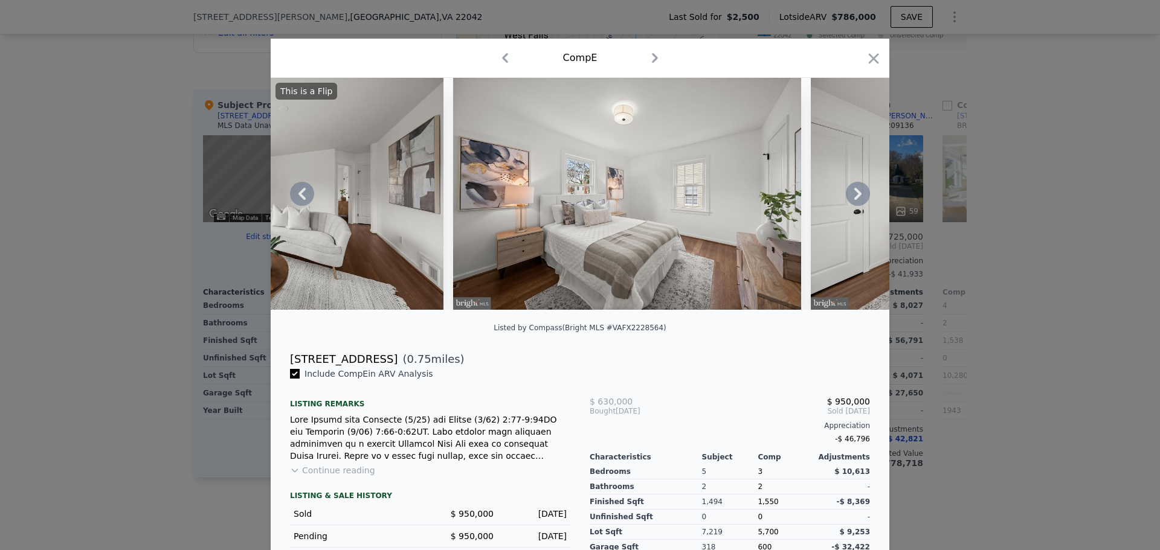
click at [851, 198] on div "This is a Flip" at bounding box center [580, 194] width 619 height 232
click at [858, 201] on icon at bounding box center [858, 194] width 24 height 24
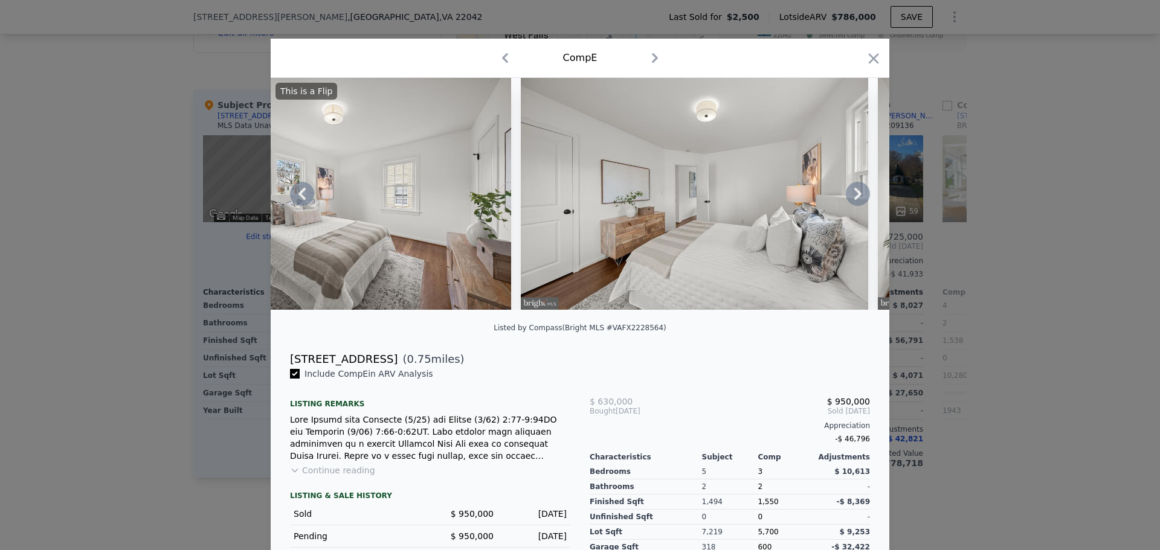
click at [860, 198] on icon at bounding box center [858, 194] width 24 height 24
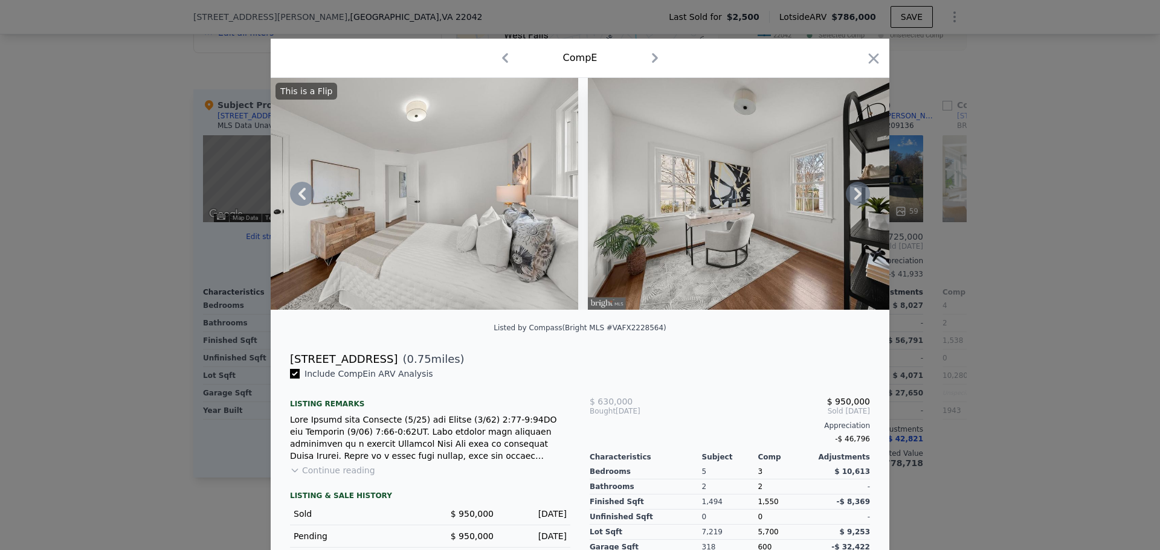
click at [856, 200] on icon at bounding box center [858, 194] width 24 height 24
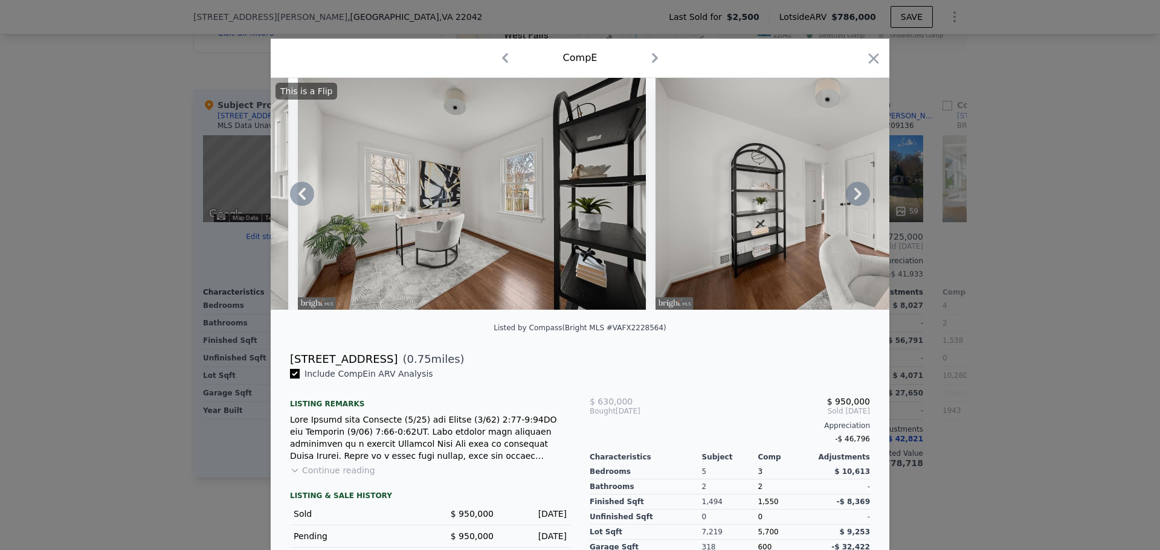
click at [856, 201] on icon at bounding box center [858, 194] width 24 height 24
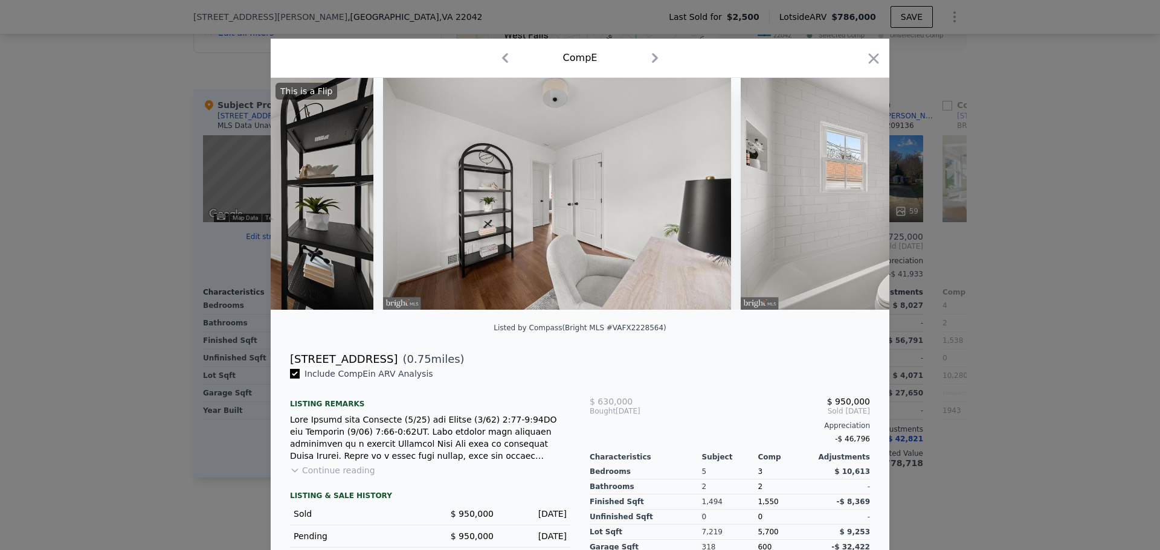
scroll to position [0, 3480]
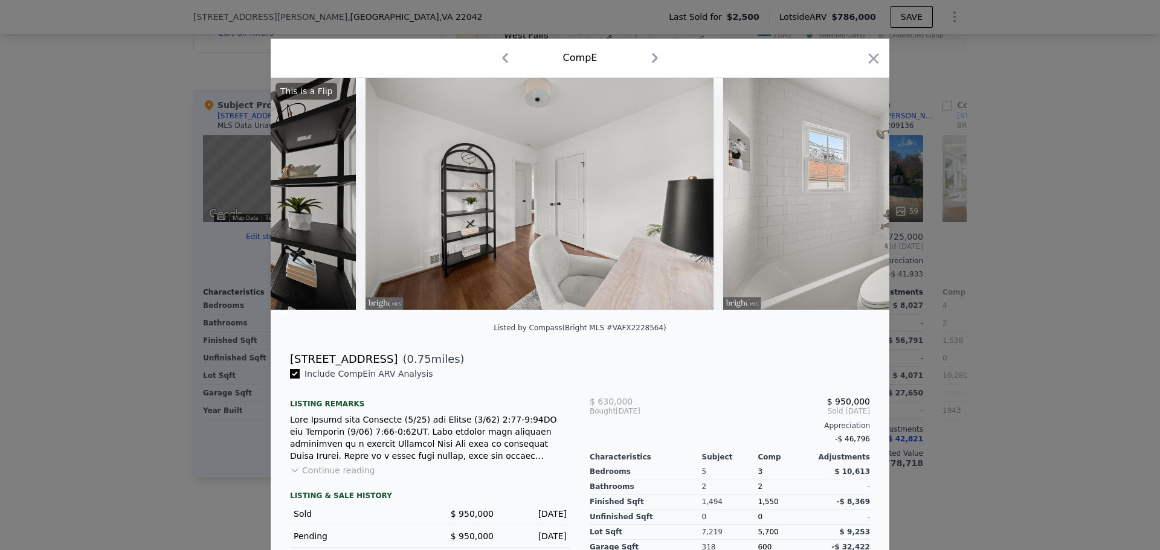
click at [856, 201] on div "This is a Flip" at bounding box center [580, 194] width 619 height 232
click at [856, 201] on icon at bounding box center [858, 194] width 24 height 24
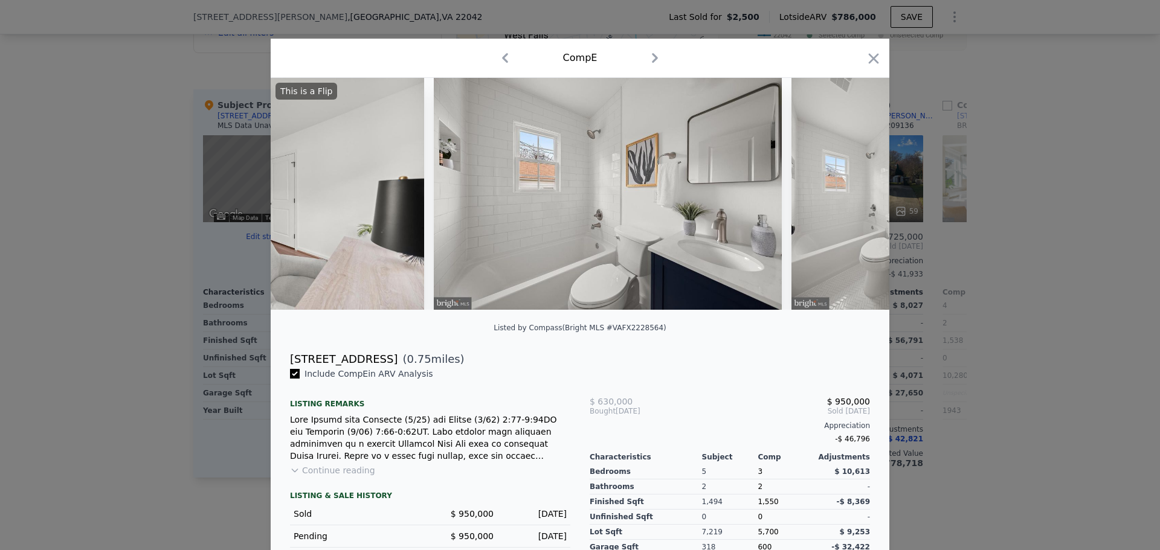
scroll to position [0, 3770]
click at [853, 199] on icon at bounding box center [858, 194] width 24 height 24
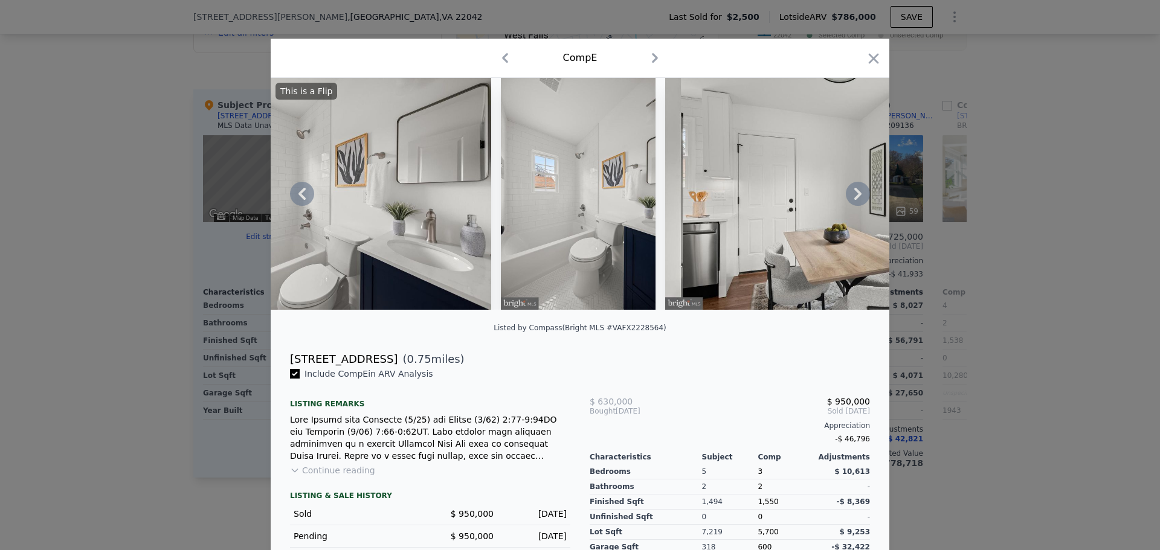
click at [853, 199] on icon at bounding box center [858, 194] width 24 height 24
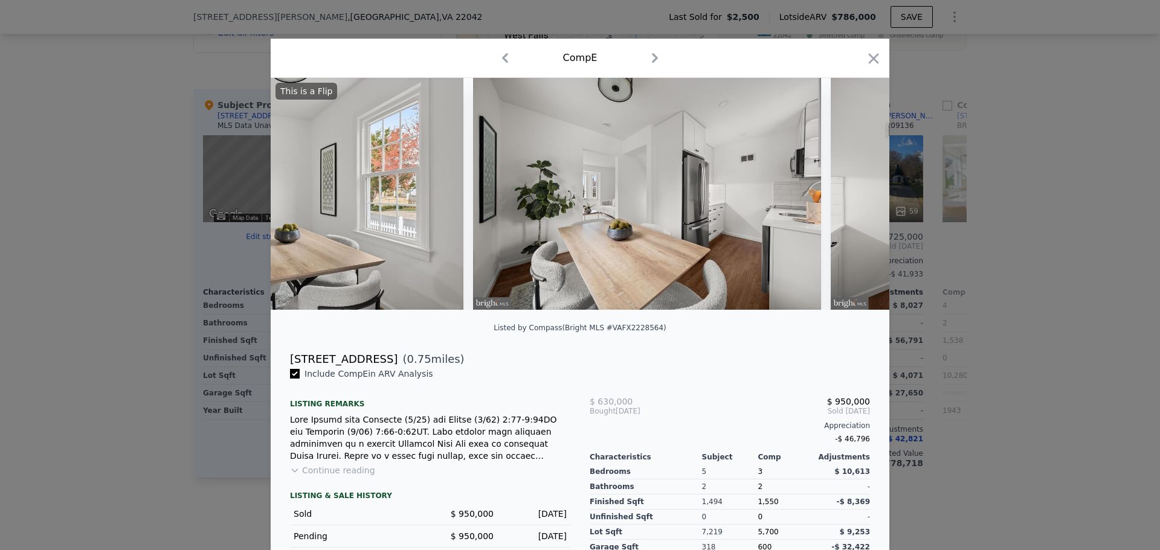
scroll to position [0, 4640]
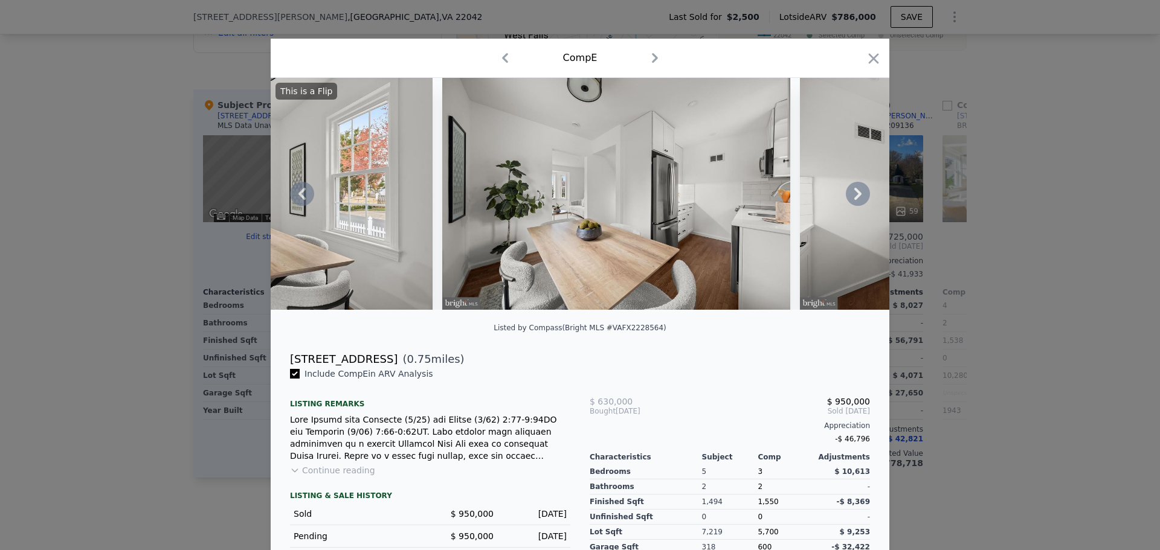
click at [849, 196] on icon at bounding box center [858, 194] width 24 height 24
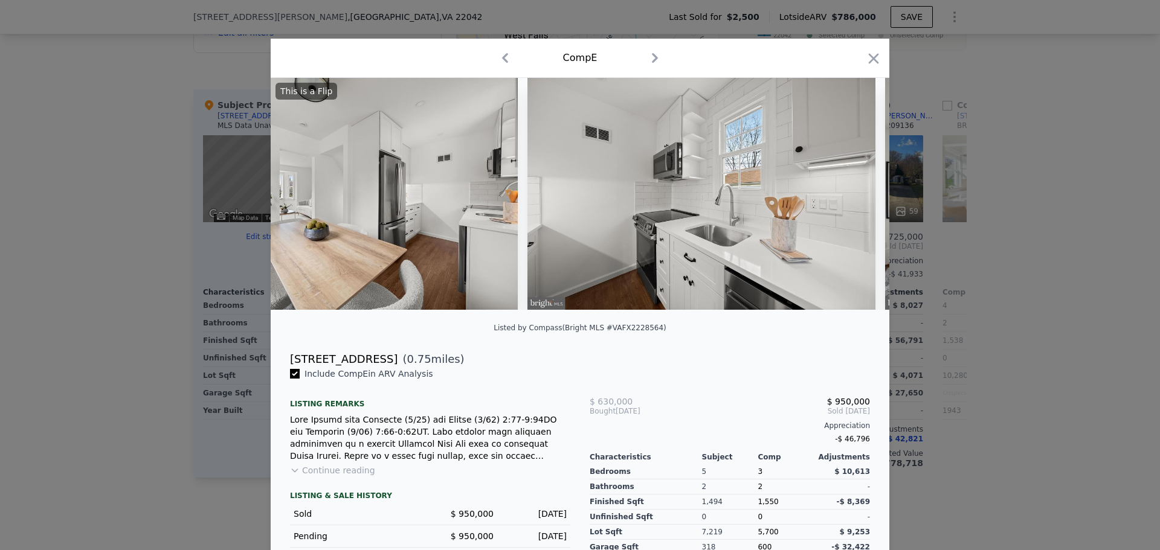
scroll to position [0, 4930]
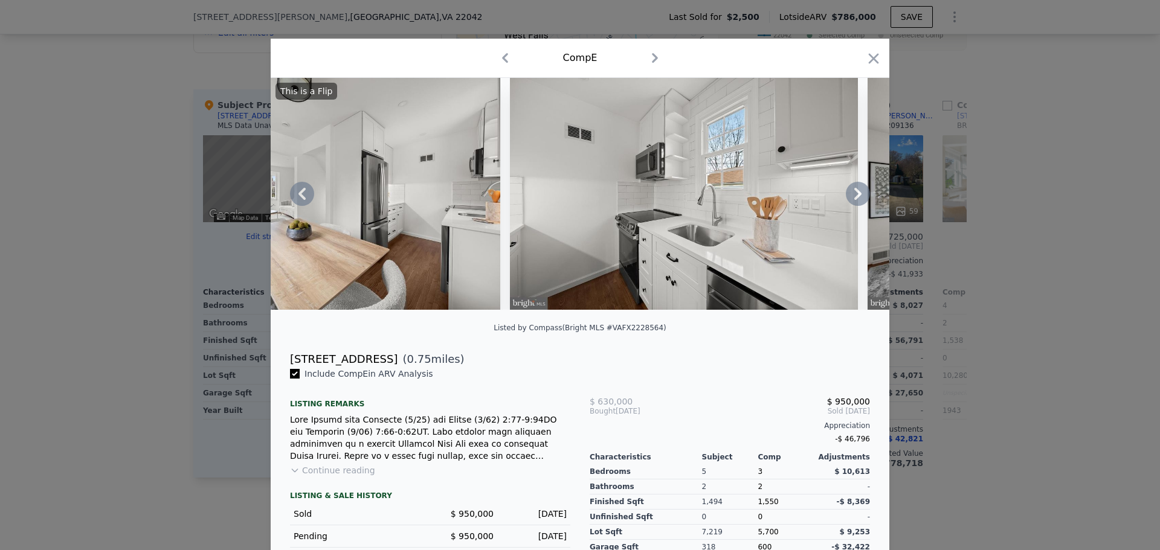
click at [846, 197] on icon at bounding box center [858, 194] width 24 height 24
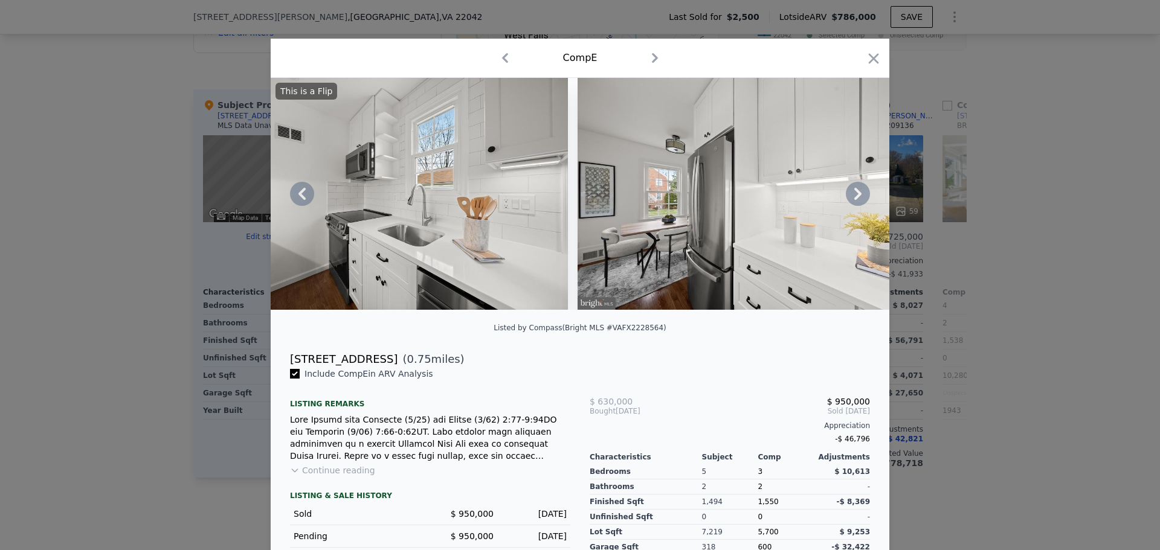
click at [857, 198] on icon at bounding box center [857, 194] width 7 height 12
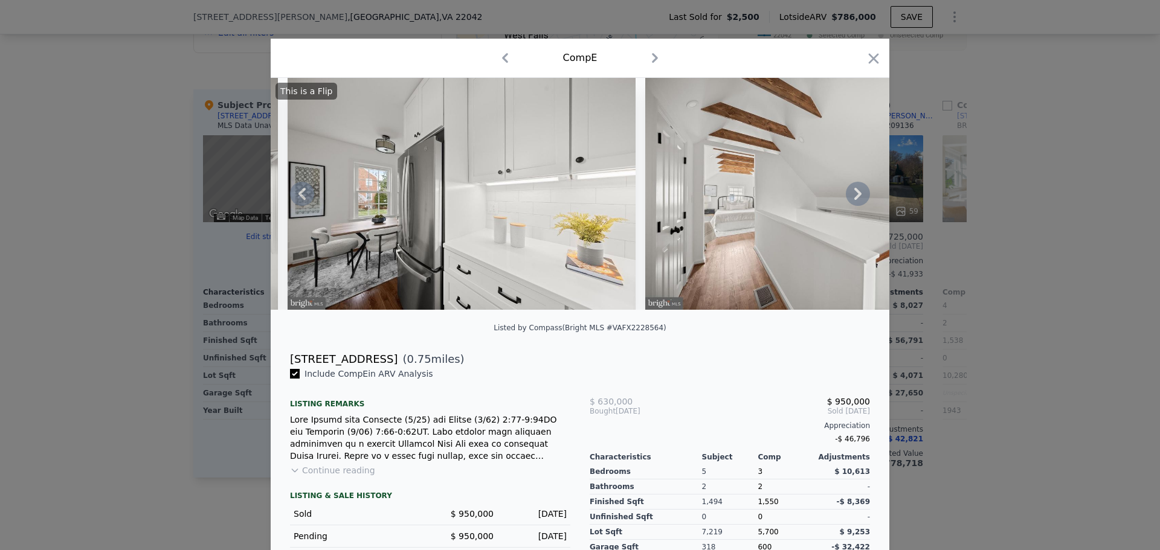
click at [854, 198] on icon at bounding box center [857, 194] width 7 height 12
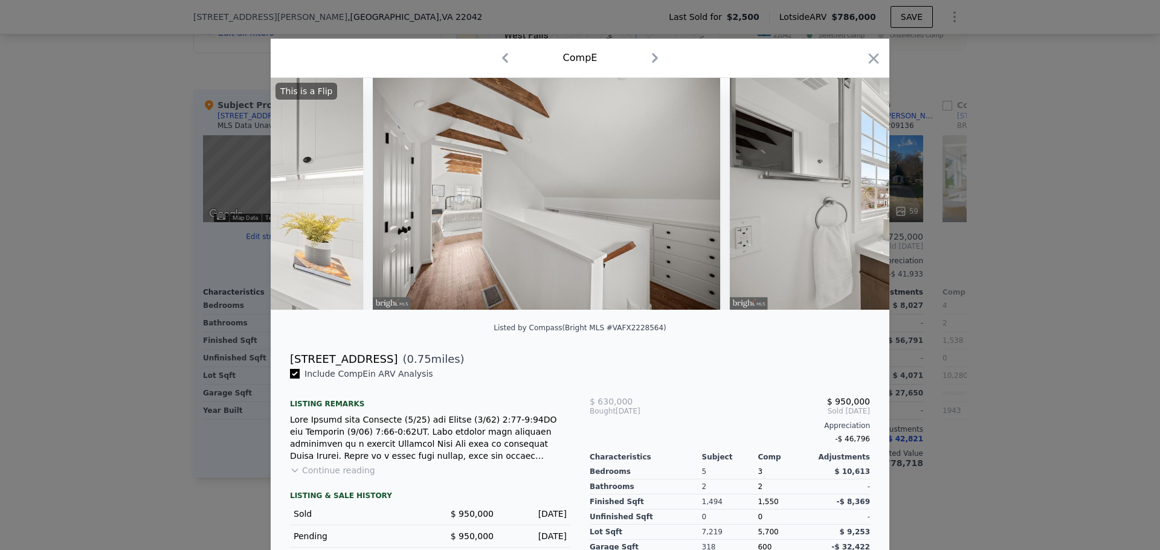
scroll to position [0, 5800]
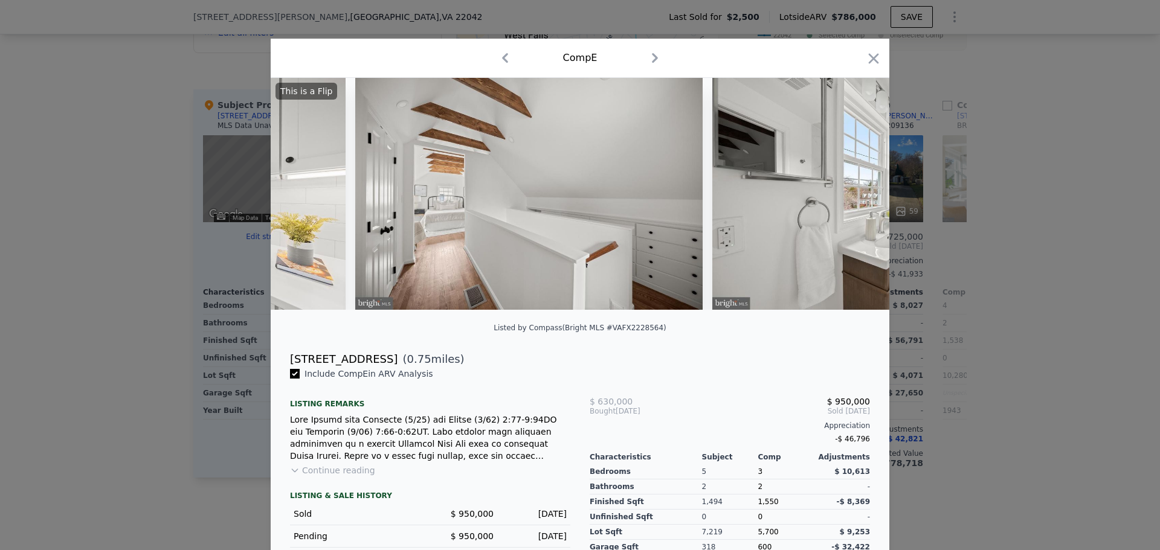
click at [852, 197] on div "This is a Flip" at bounding box center [580, 194] width 619 height 232
click at [852, 197] on icon at bounding box center [858, 194] width 24 height 24
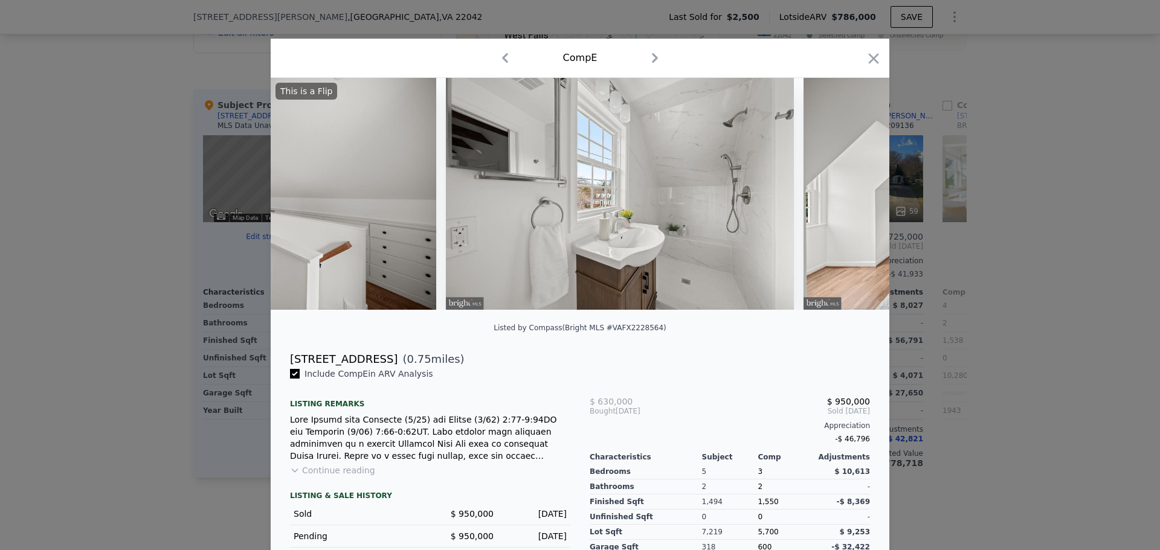
scroll to position [0, 6090]
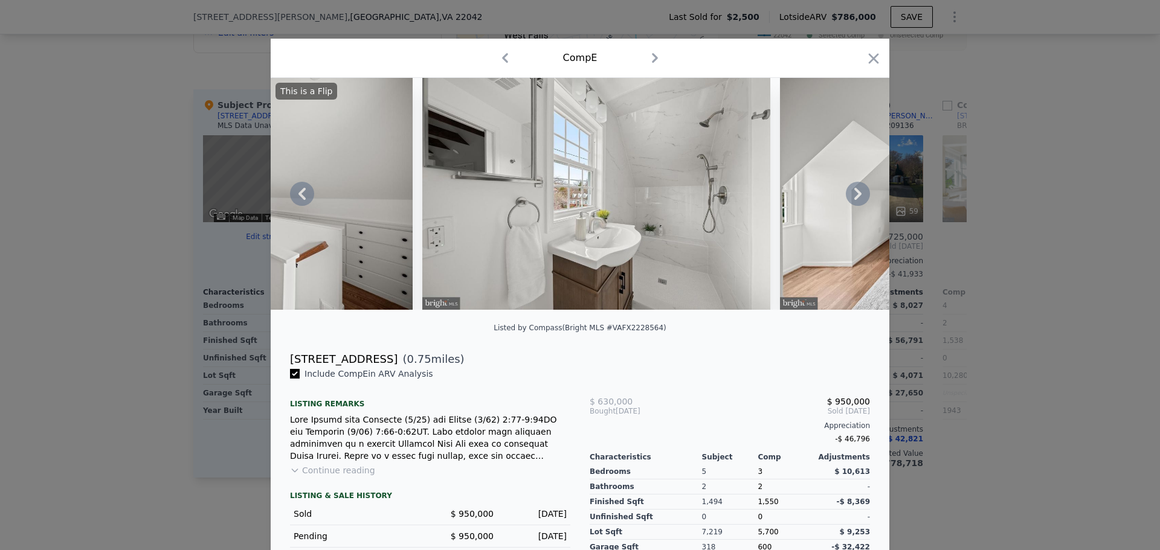
click at [854, 196] on icon at bounding box center [857, 194] width 7 height 12
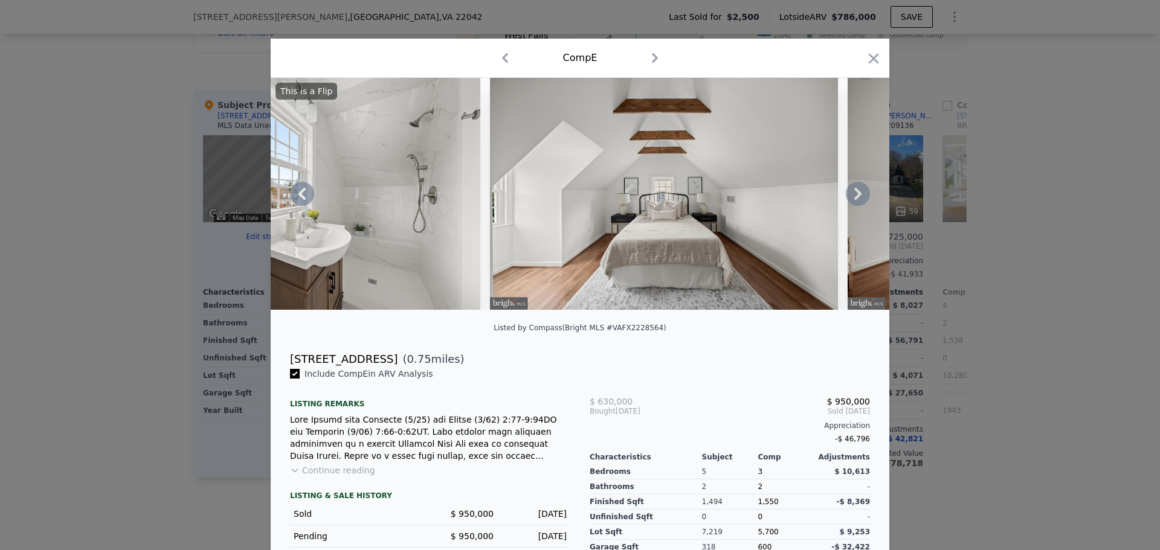
click at [852, 196] on icon at bounding box center [858, 194] width 24 height 24
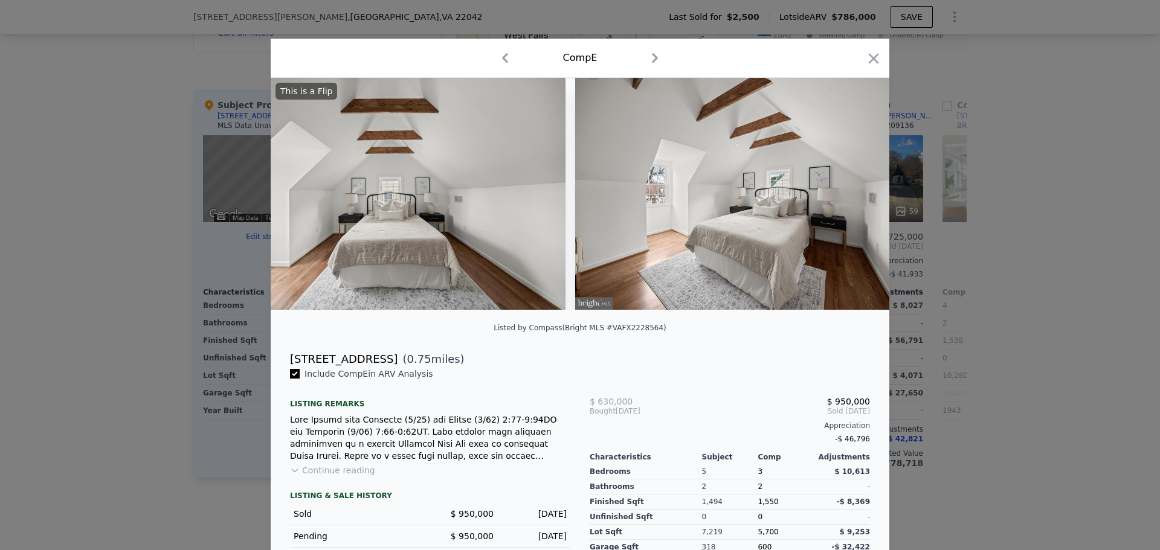
scroll to position [0, 6670]
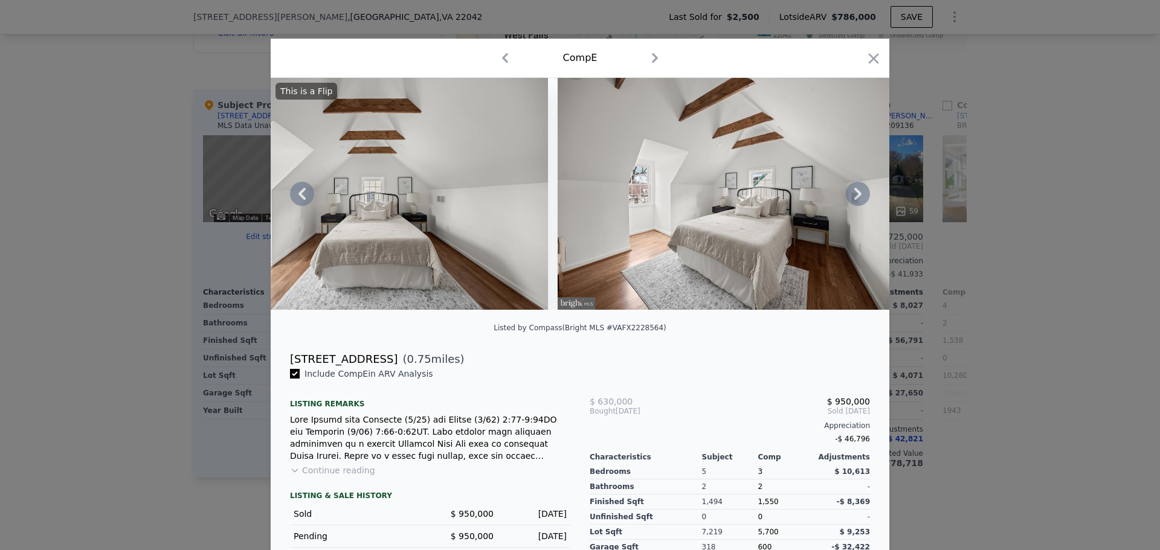
click at [857, 199] on icon at bounding box center [858, 194] width 24 height 24
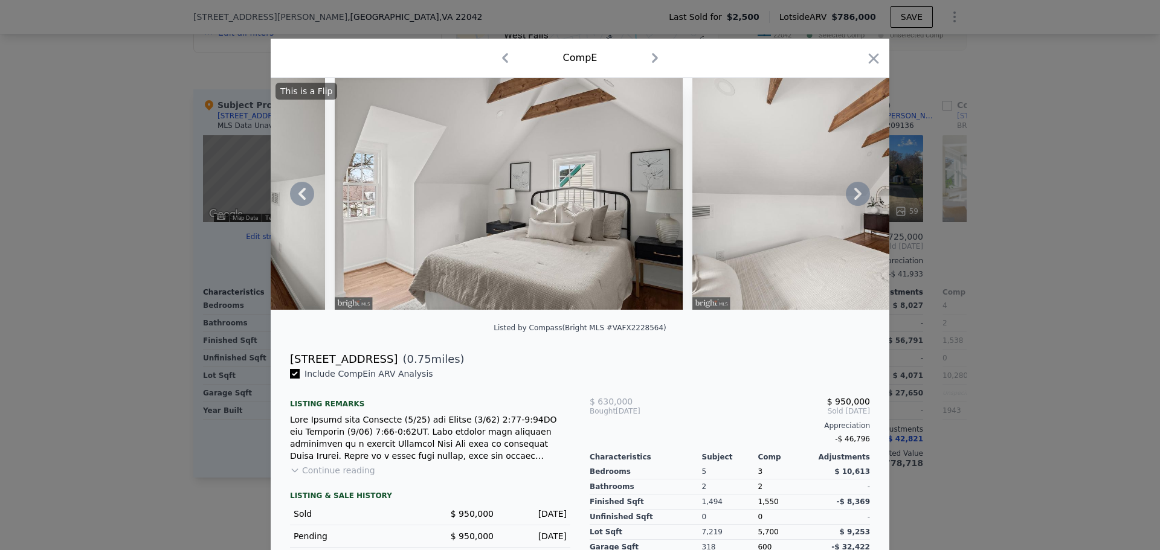
click at [851, 201] on icon at bounding box center [858, 194] width 24 height 24
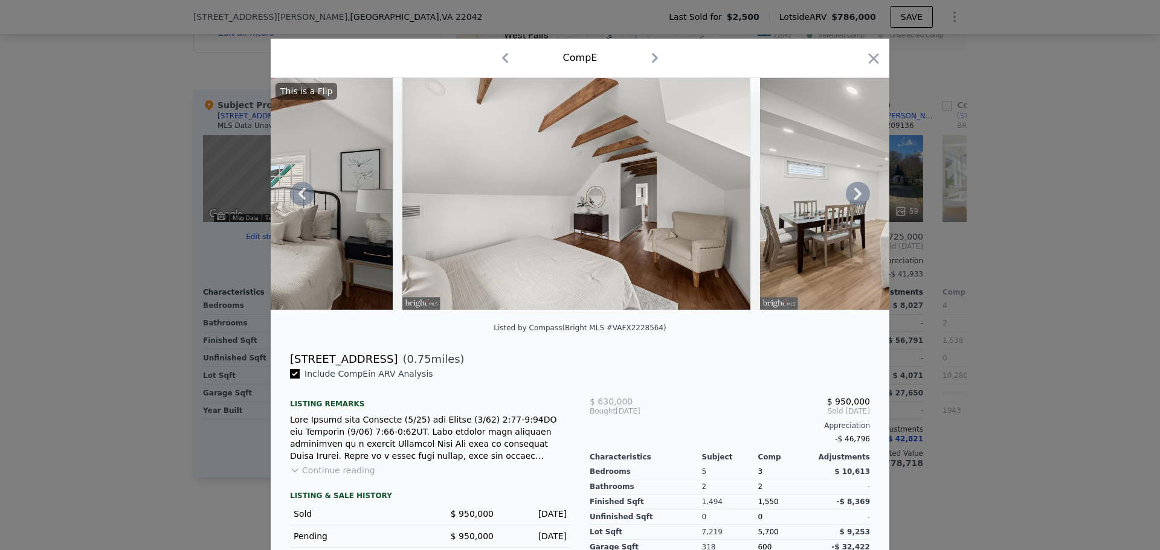
click at [849, 200] on icon at bounding box center [858, 194] width 24 height 24
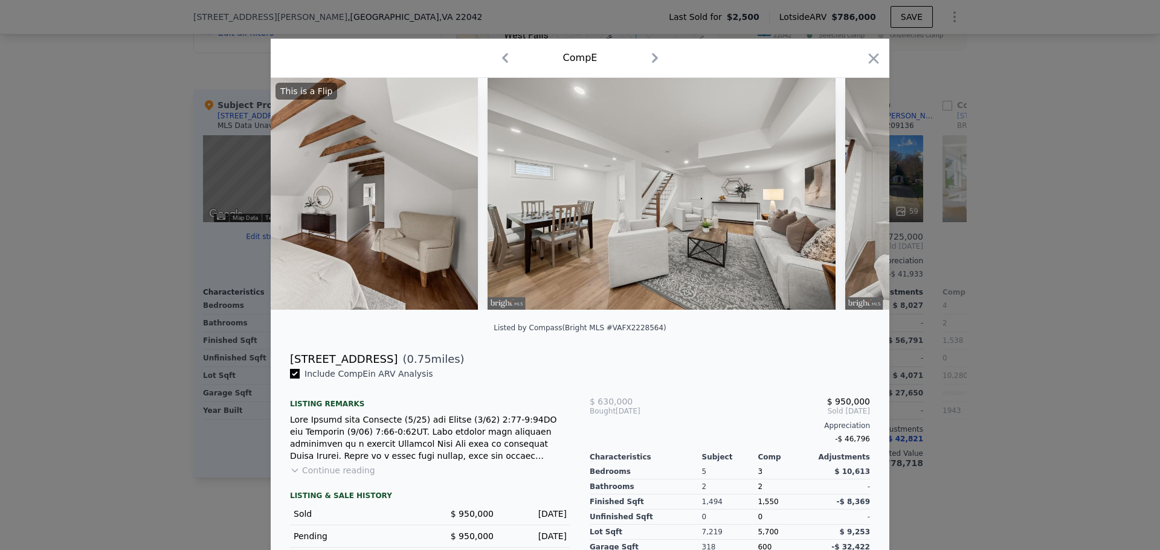
scroll to position [0, 7830]
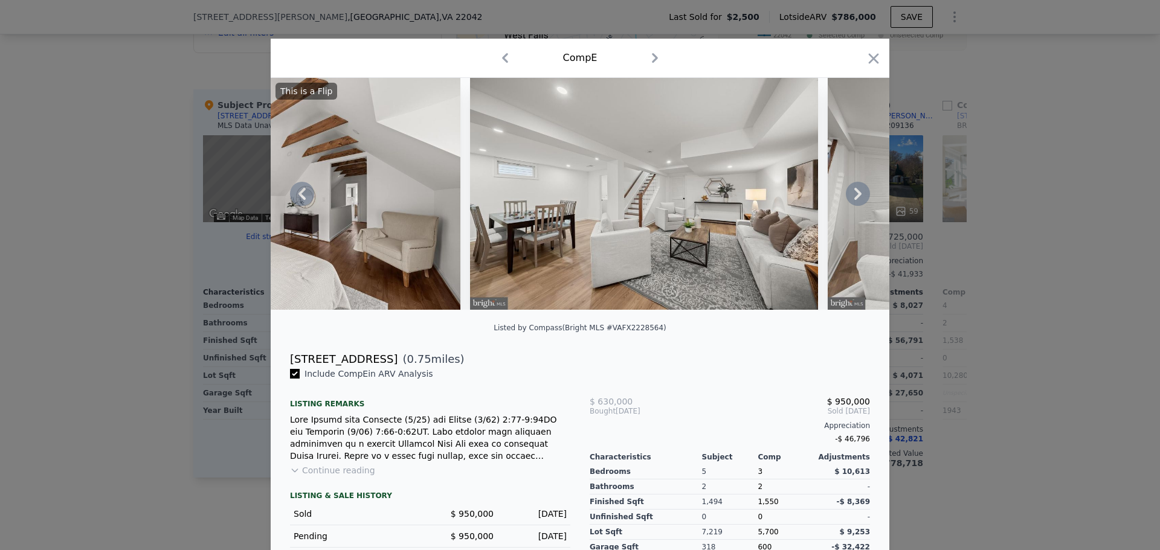
click at [851, 200] on icon at bounding box center [858, 194] width 24 height 24
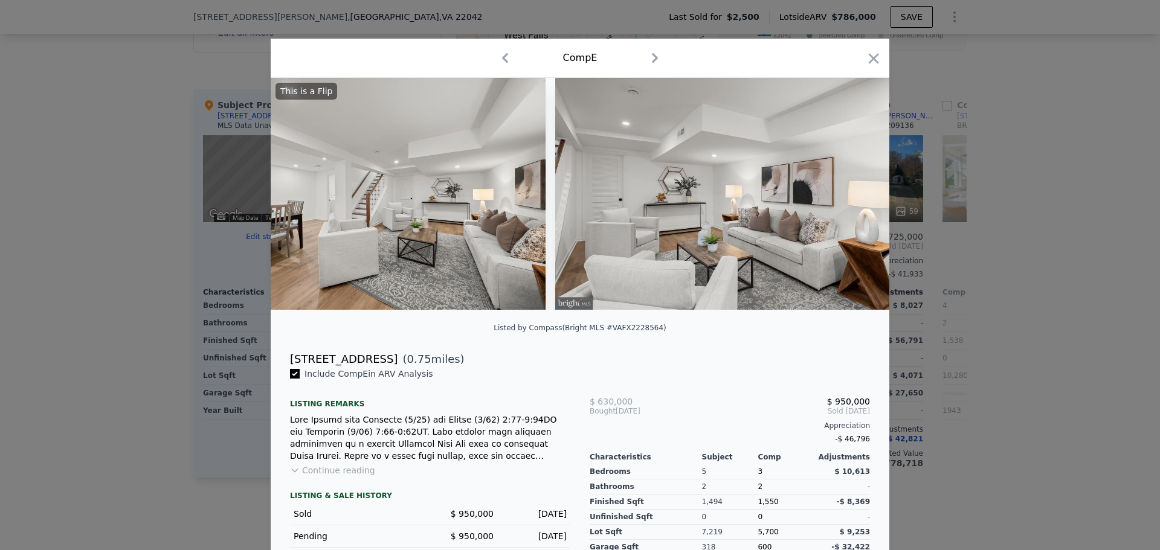
scroll to position [0, 8120]
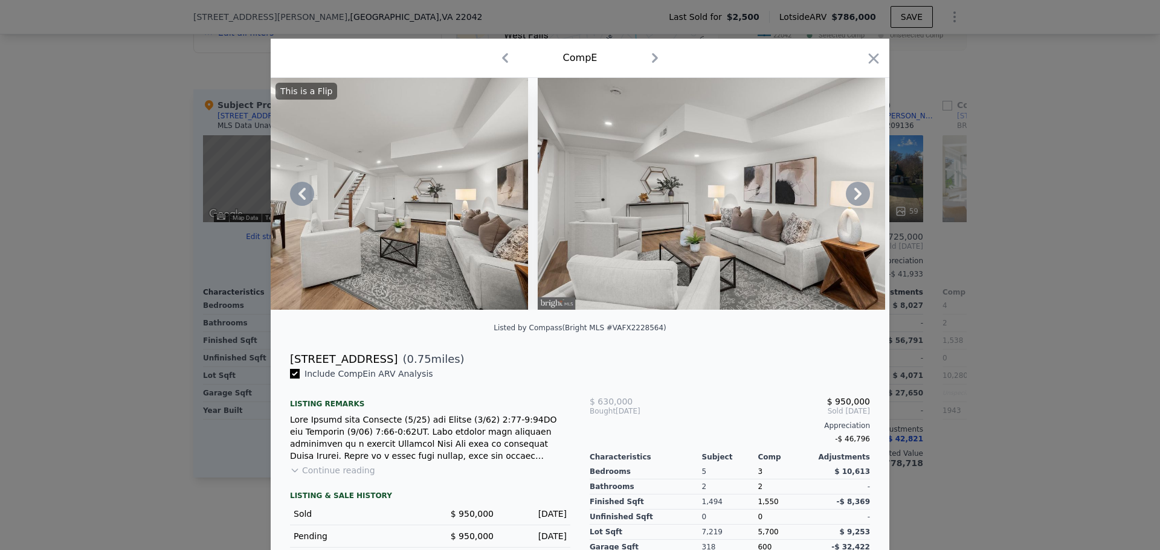
click at [854, 194] on icon at bounding box center [857, 194] width 7 height 12
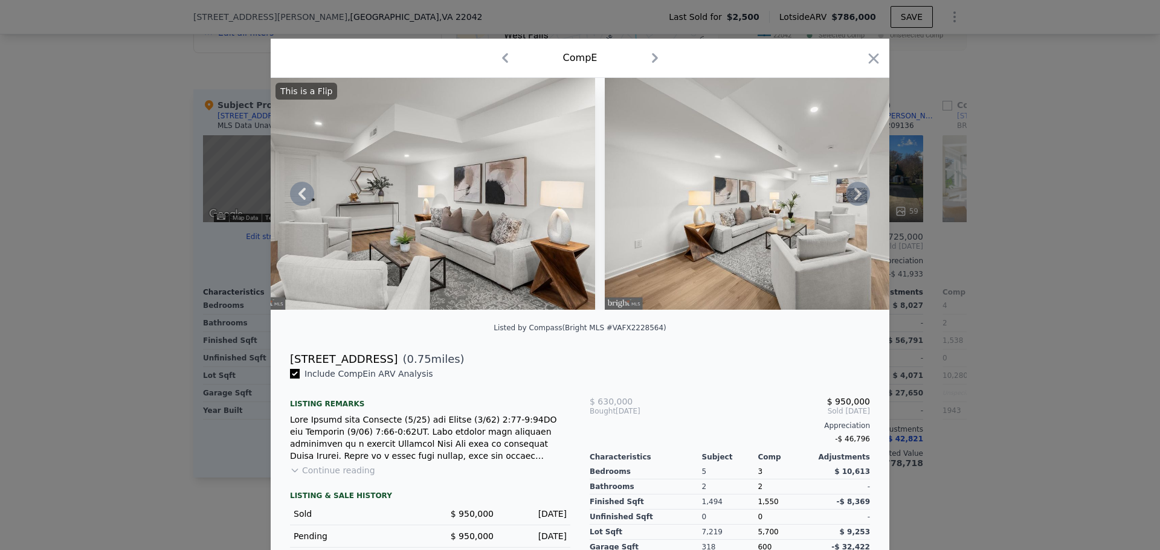
click at [854, 194] on icon at bounding box center [857, 194] width 7 height 12
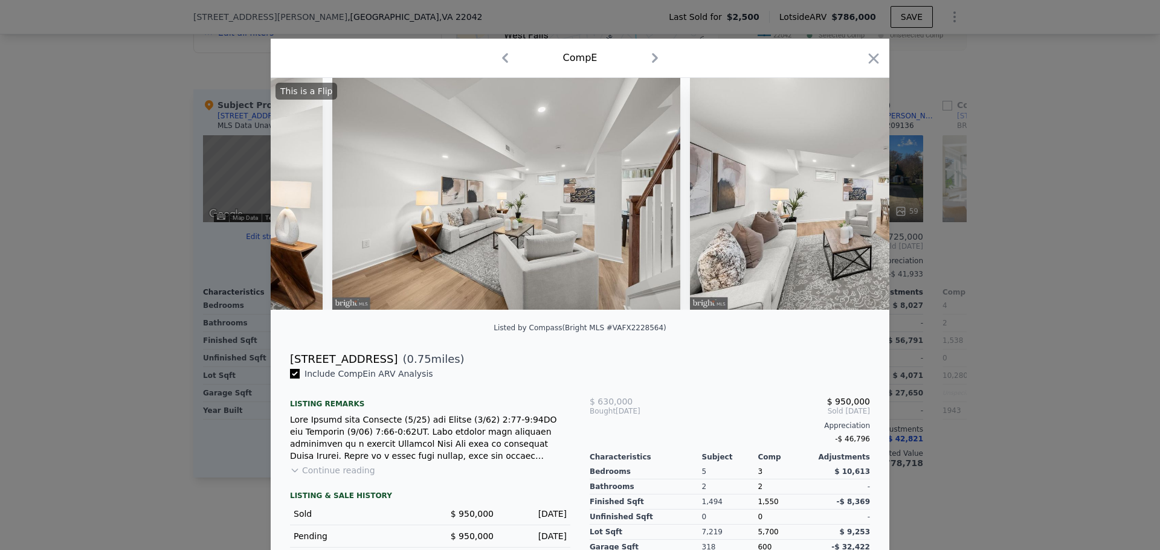
scroll to position [0, 8700]
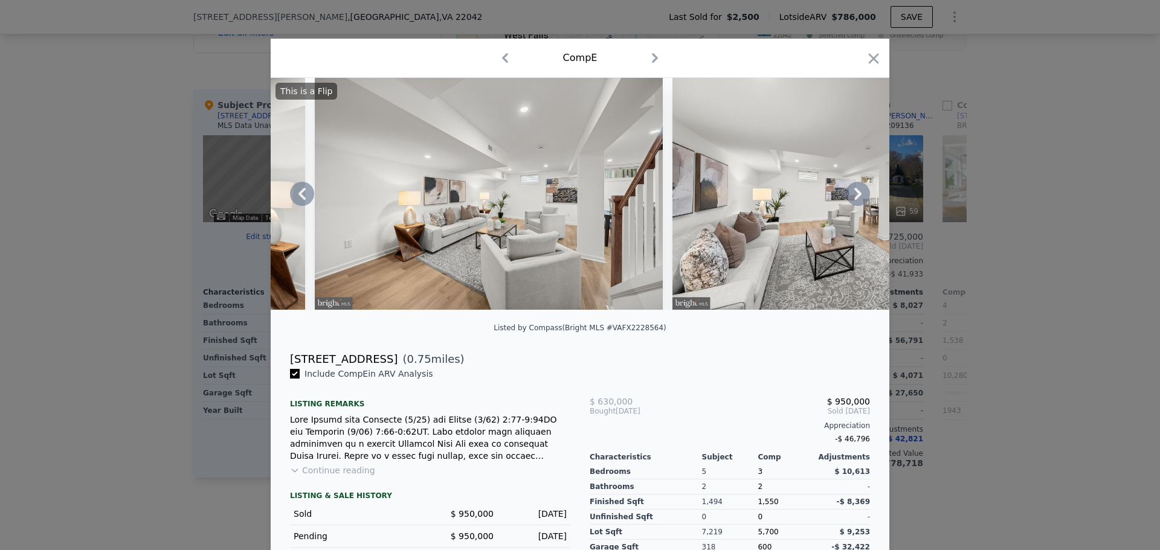
click at [849, 201] on icon at bounding box center [858, 194] width 24 height 24
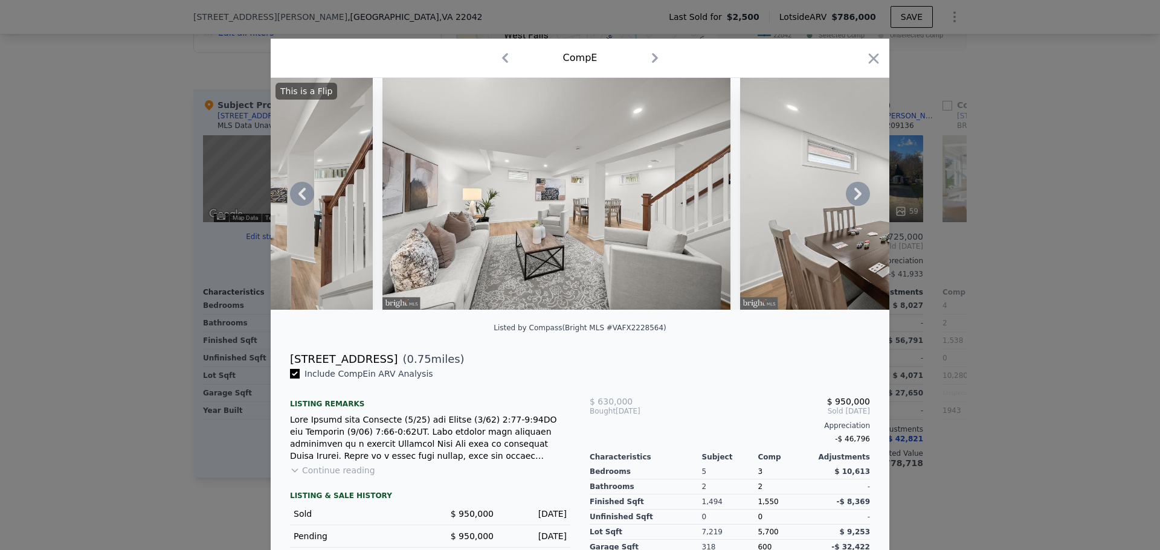
click at [861, 203] on icon at bounding box center [858, 194] width 24 height 24
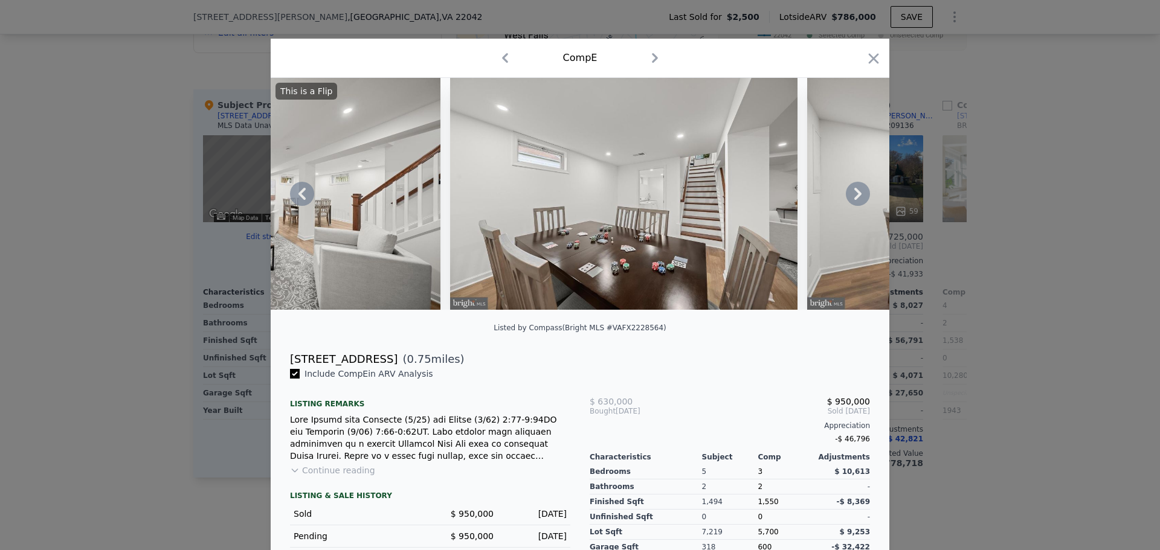
click at [858, 198] on icon at bounding box center [858, 194] width 24 height 24
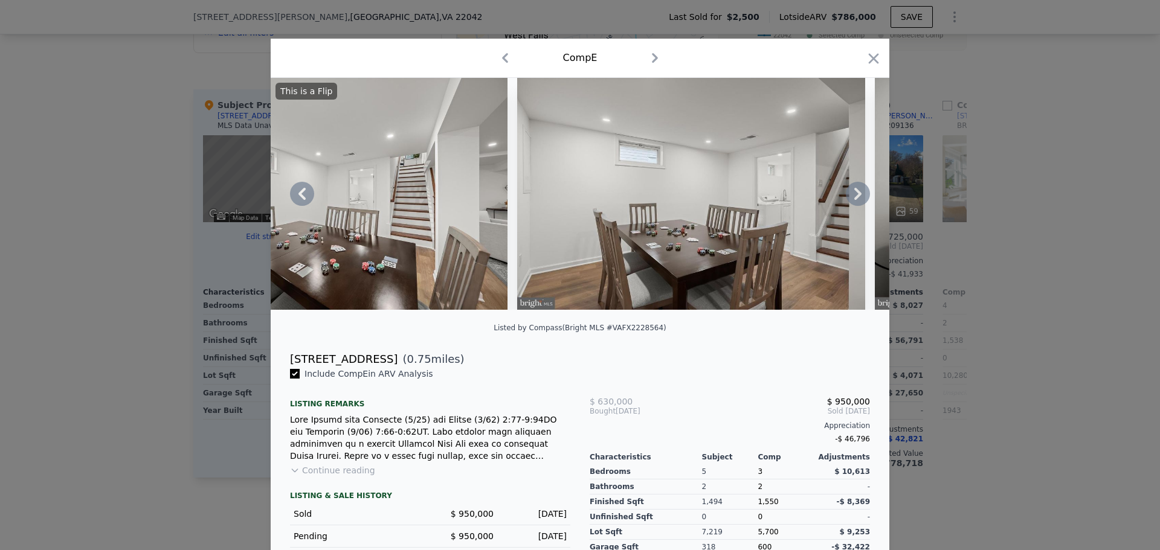
click at [854, 197] on icon at bounding box center [857, 194] width 7 height 12
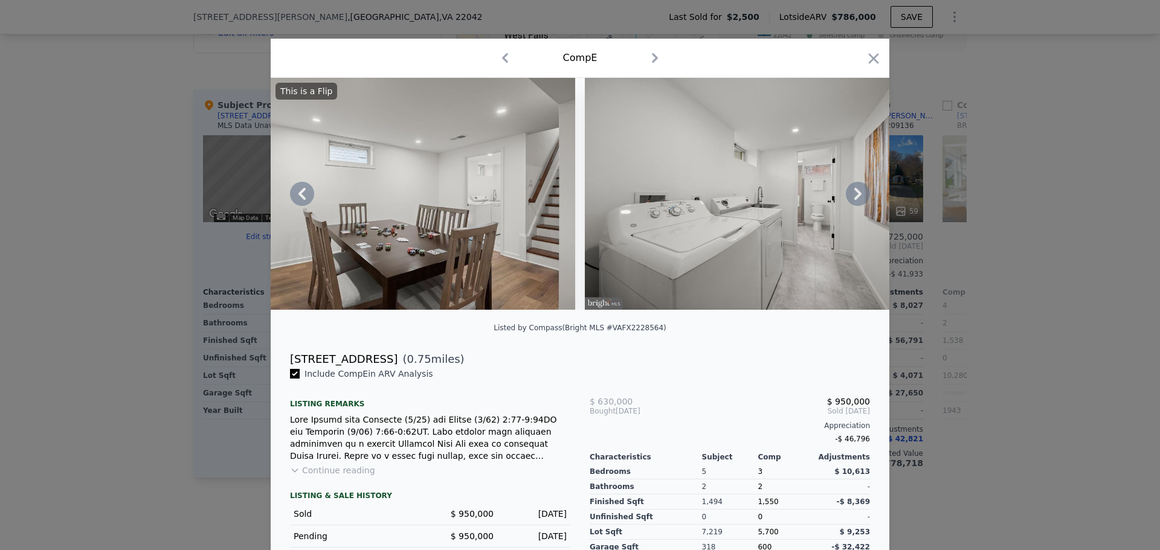
click at [854, 198] on icon at bounding box center [857, 194] width 7 height 12
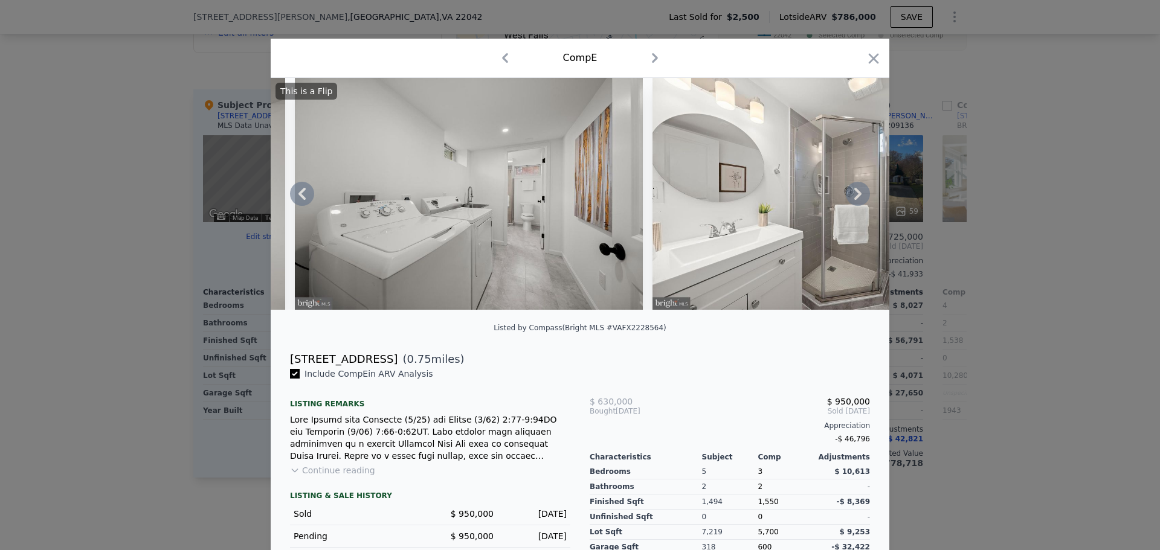
click at [854, 199] on icon at bounding box center [857, 194] width 7 height 12
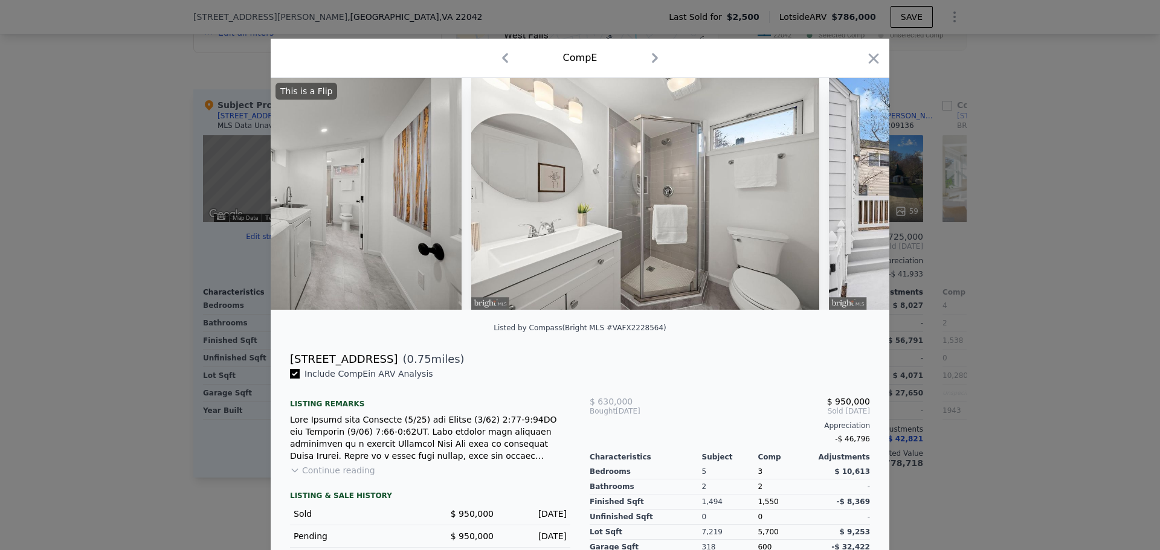
scroll to position [0, 10440]
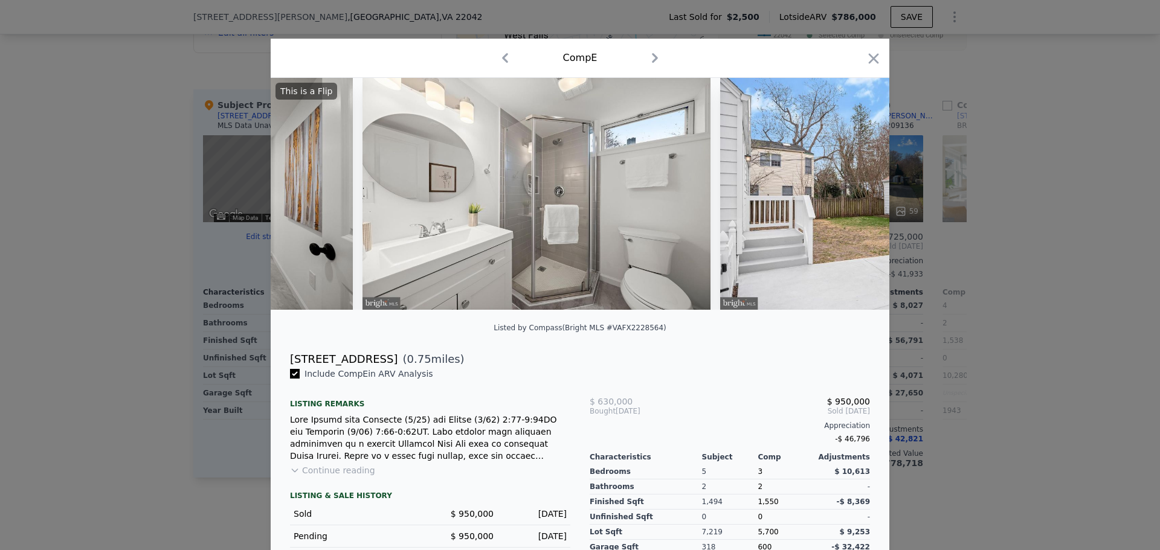
click at [854, 199] on icon at bounding box center [857, 194] width 7 height 12
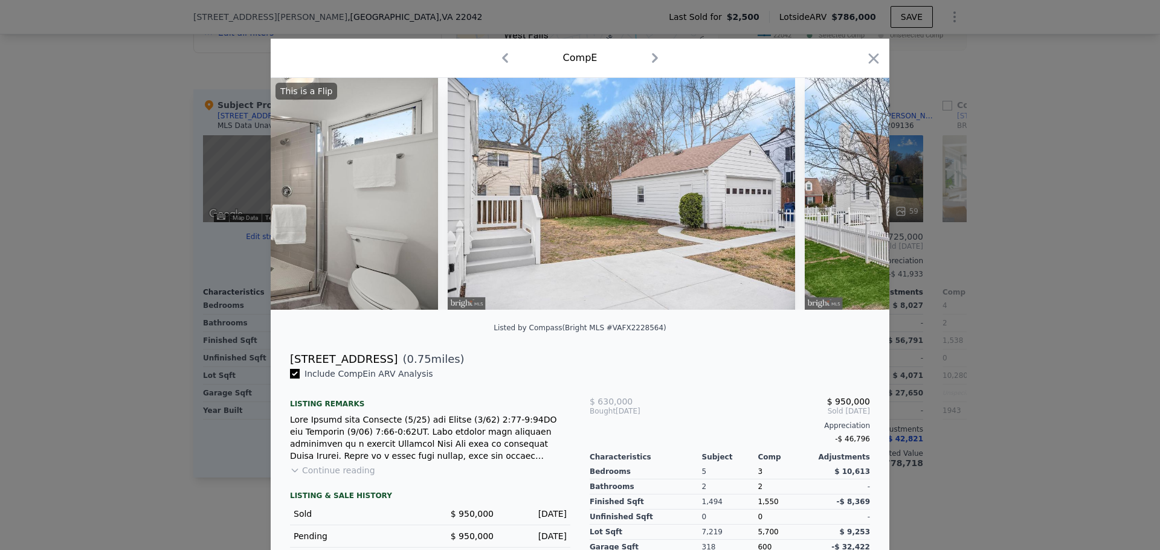
scroll to position [0, 10730]
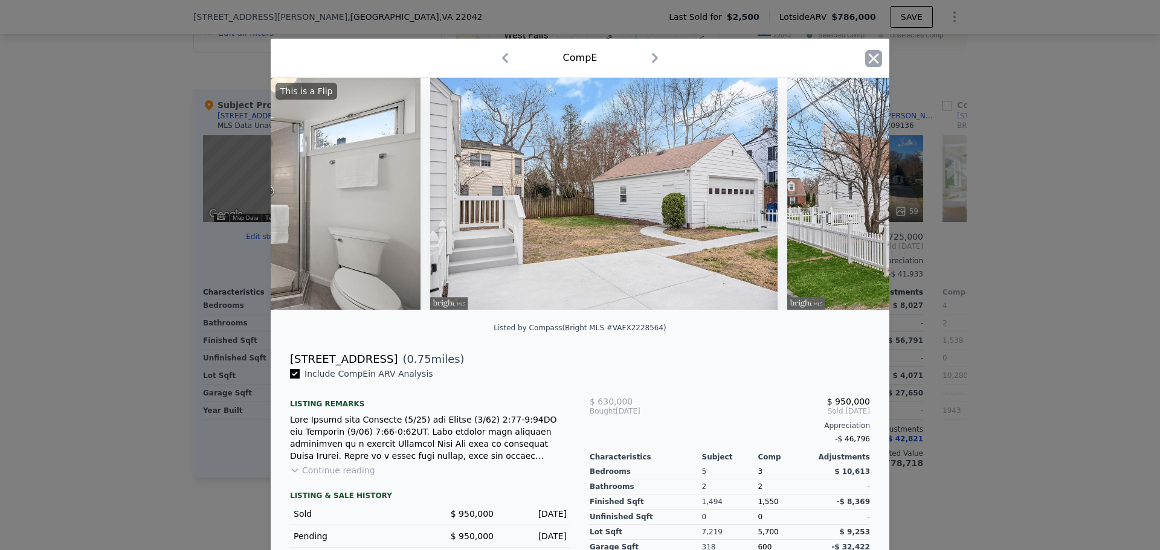
click at [866, 60] on icon "button" at bounding box center [873, 58] width 17 height 17
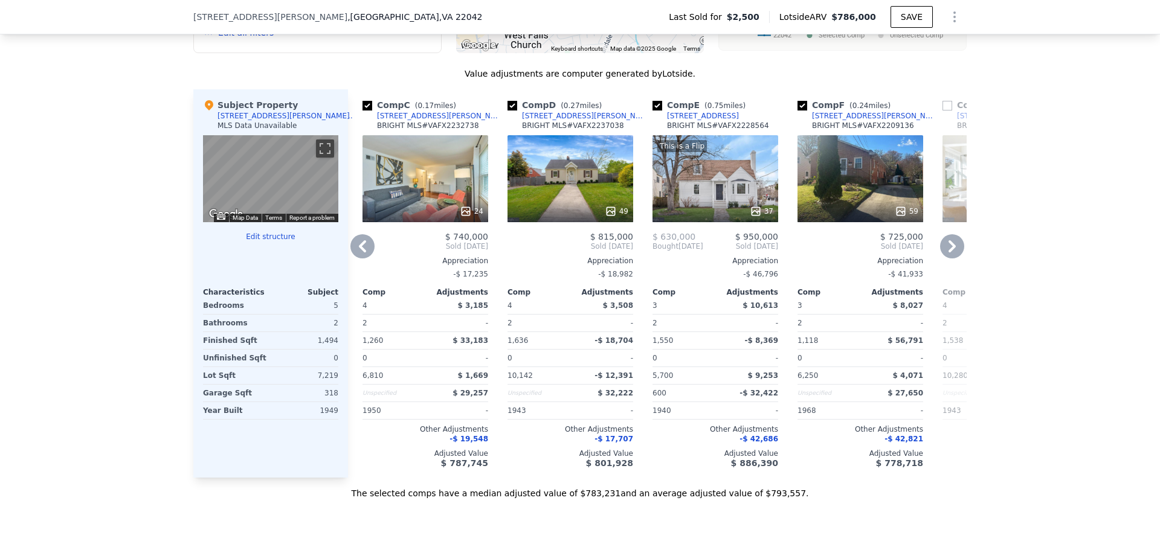
click at [949, 253] on icon at bounding box center [952, 246] width 7 height 12
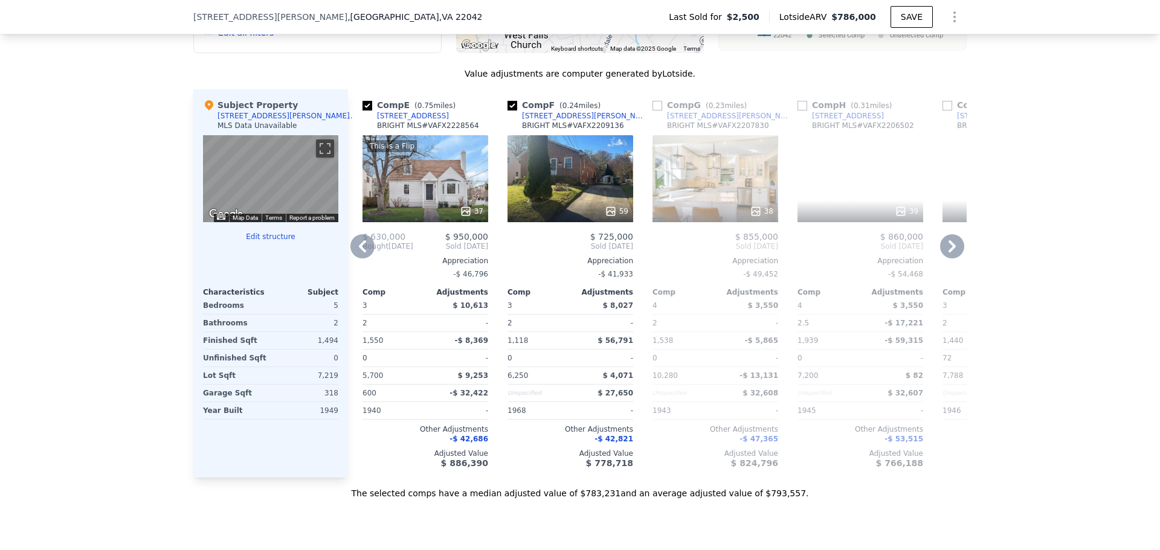
click at [946, 250] on icon at bounding box center [952, 246] width 24 height 24
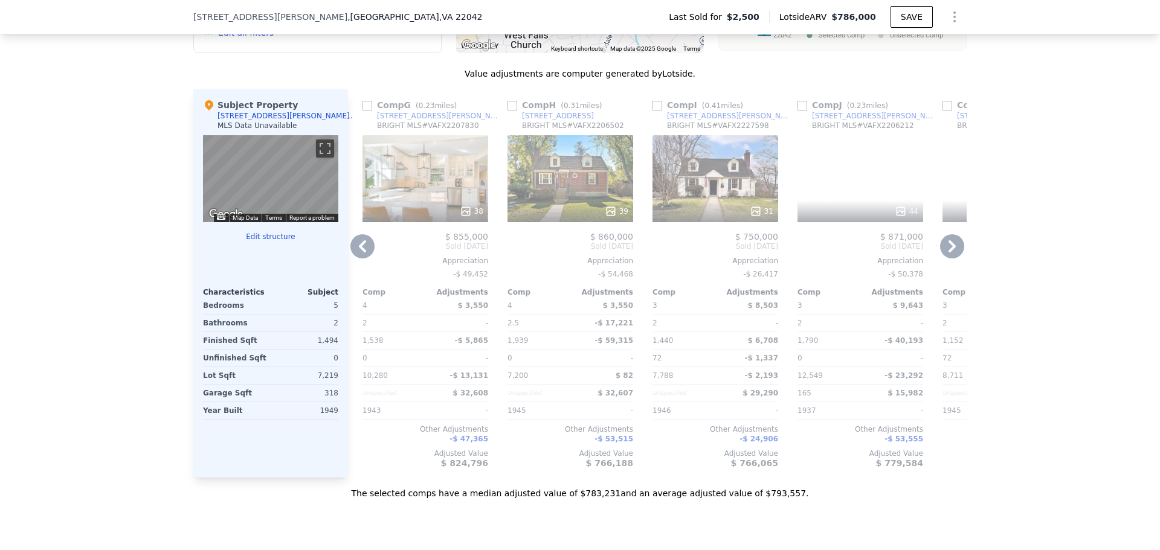
click at [952, 259] on icon at bounding box center [952, 246] width 24 height 24
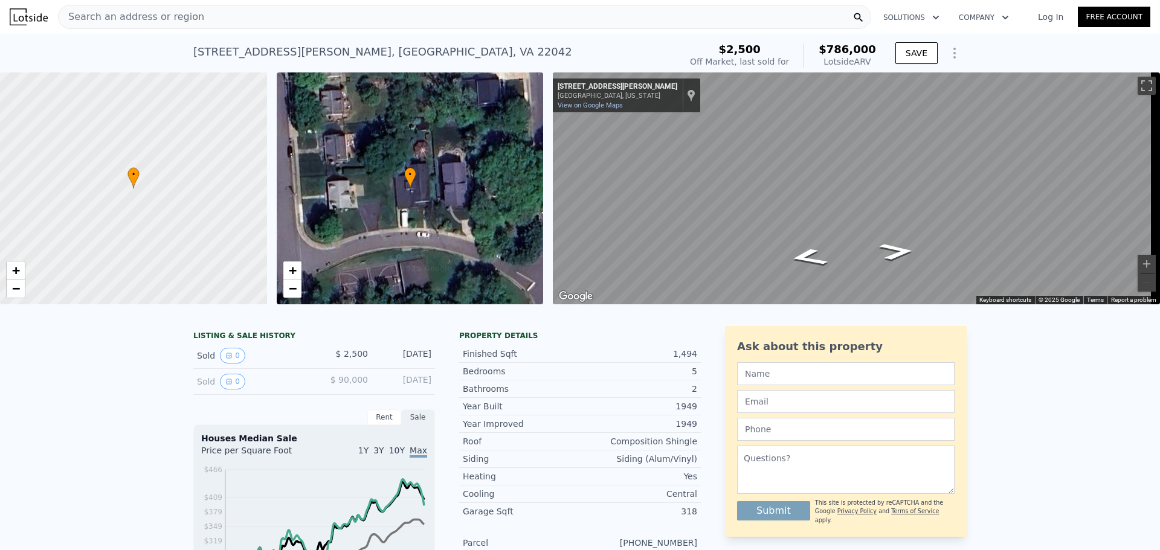
click at [214, 10] on div "Search an address or region" at bounding box center [464, 17] width 813 height 24
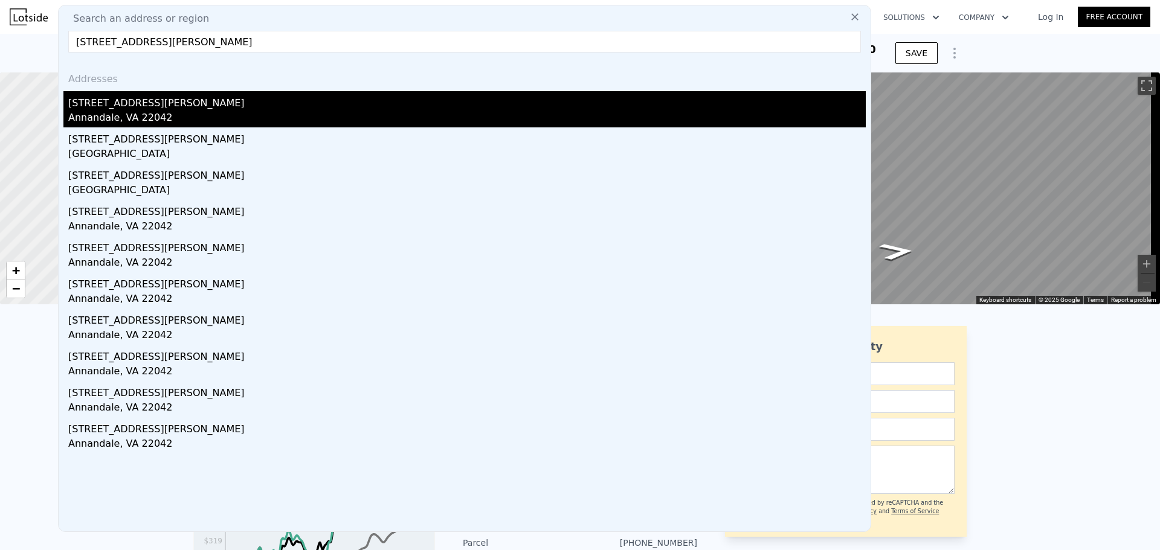
type input "[STREET_ADDRESS][PERSON_NAME]"
click at [134, 103] on div "[STREET_ADDRESS][PERSON_NAME]" at bounding box center [467, 100] width 798 height 19
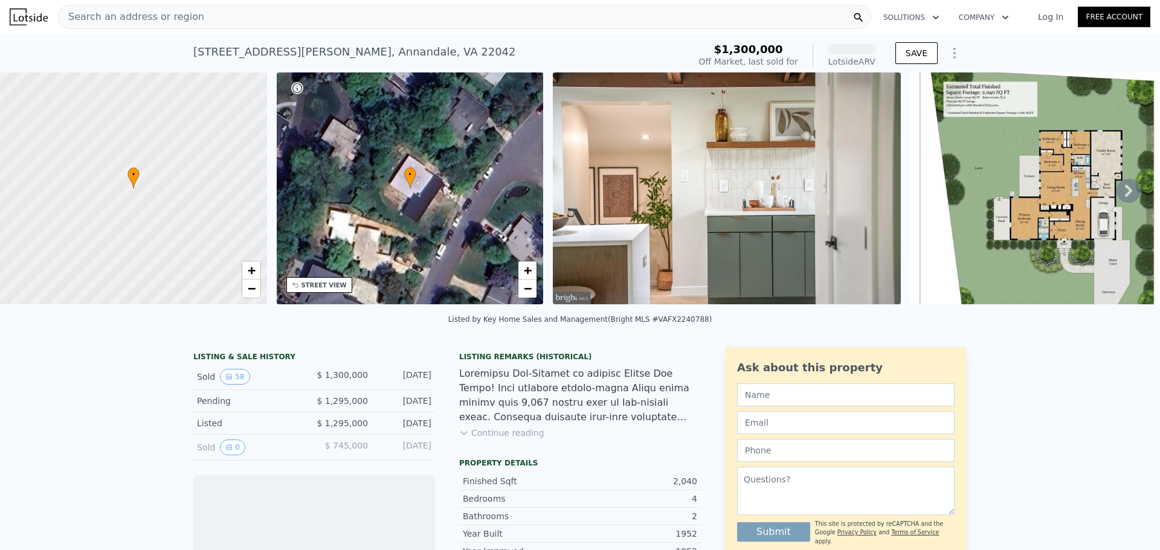
click at [698, 195] on img at bounding box center [727, 189] width 348 height 232
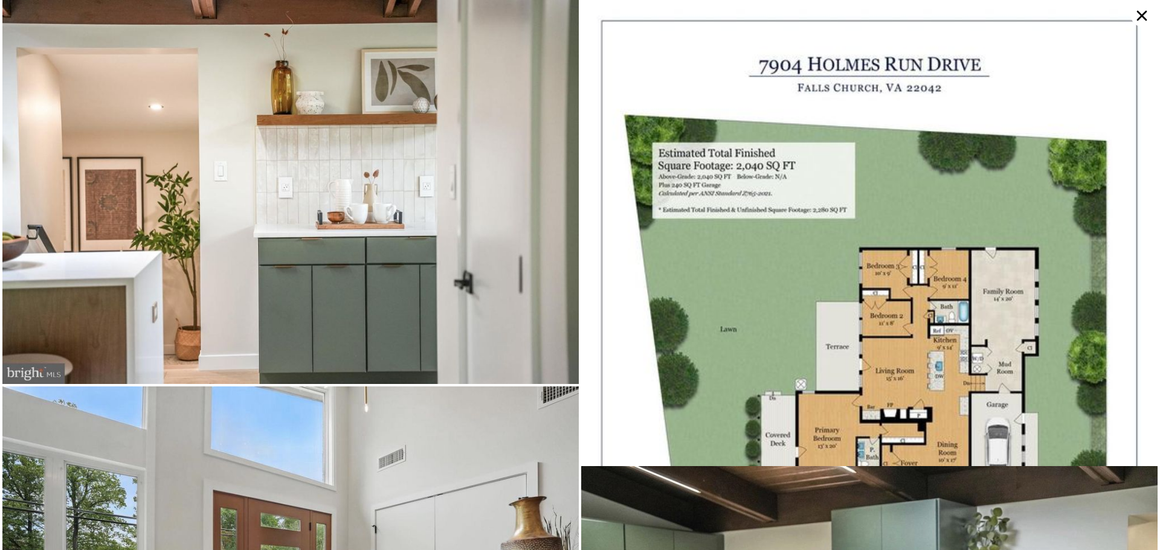
click at [356, 255] on img at bounding box center [290, 192] width 576 height 384
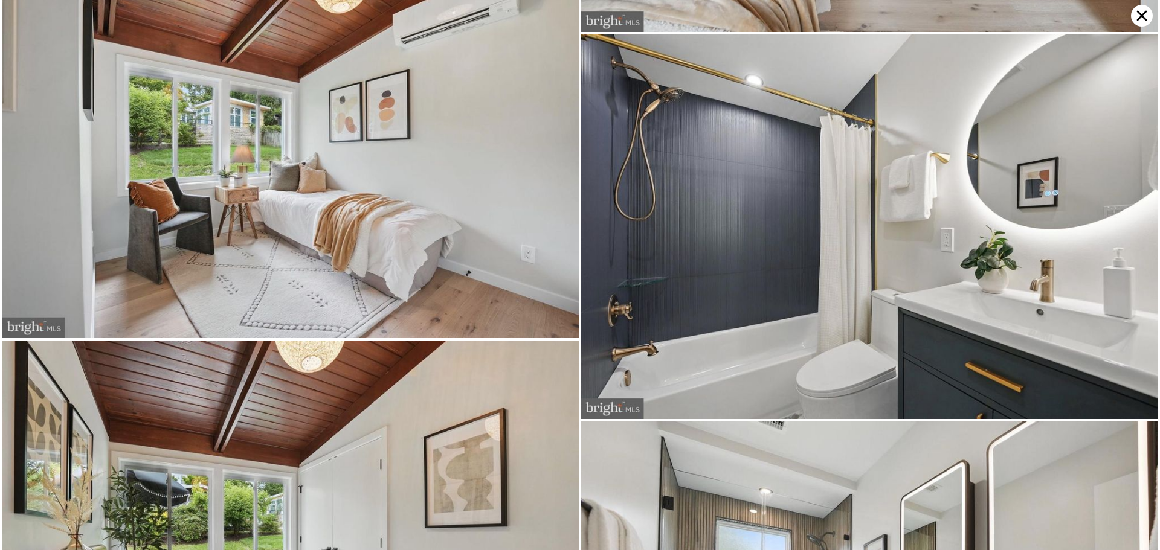
scroll to position [4688, 0]
